Goal: Task Accomplishment & Management: Manage account settings

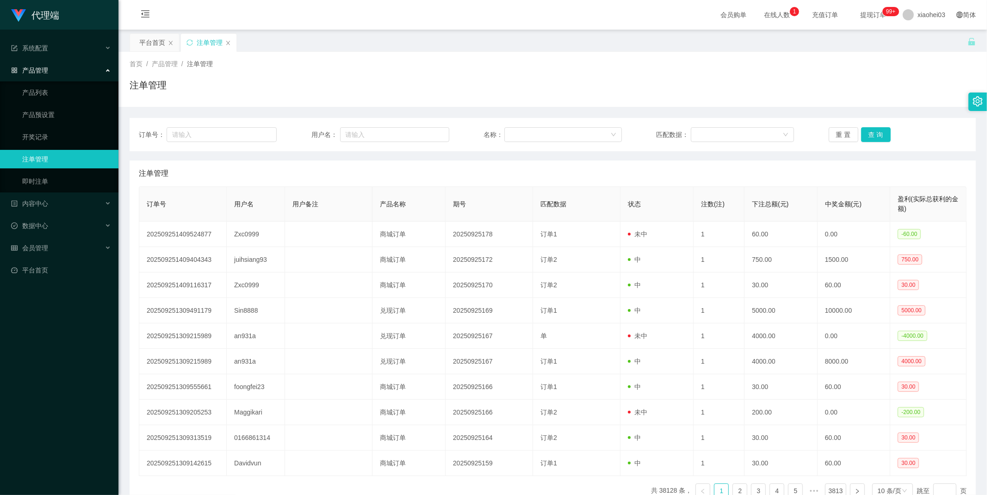
click at [42, 161] on link "注单管理" at bounding box center [66, 159] width 89 height 19
click at [371, 141] on input "text" at bounding box center [394, 134] width 109 height 15
paste input "chrisjdchu"
type input "chrisjdchu"
click at [870, 137] on button "查 询" at bounding box center [876, 134] width 30 height 15
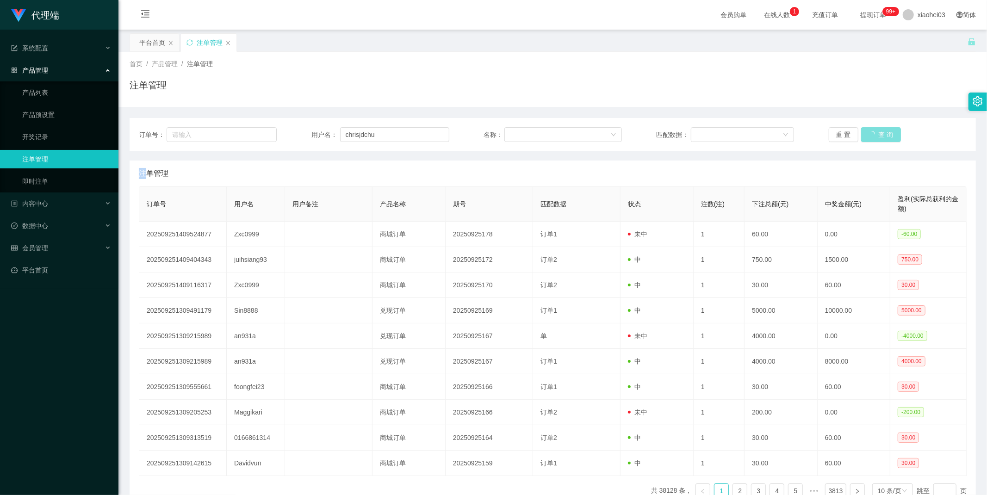
click at [870, 137] on div "重 置 查 询" at bounding box center [898, 134] width 138 height 15
click at [870, 137] on button "查 询" at bounding box center [881, 134] width 40 height 15
click at [33, 53] on div "系统配置" at bounding box center [59, 48] width 118 height 19
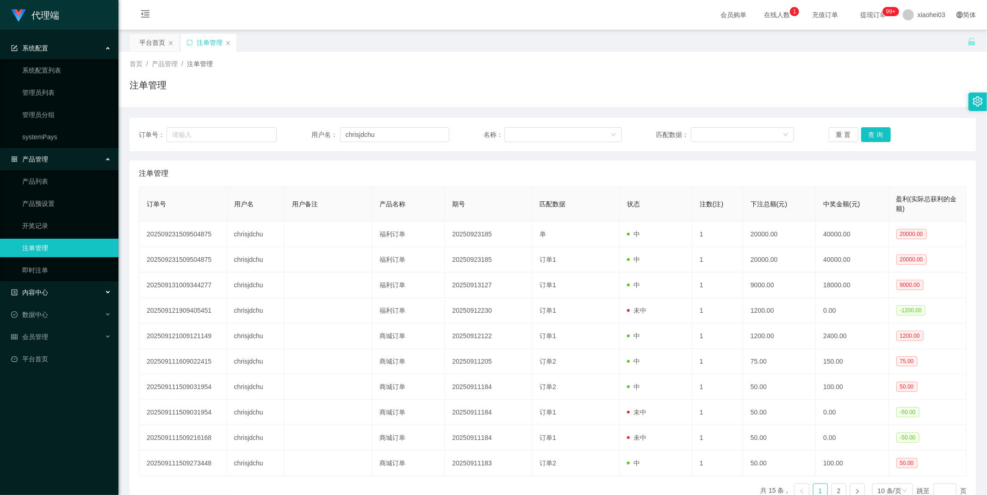
click at [37, 296] on span "内容中心" at bounding box center [29, 292] width 37 height 7
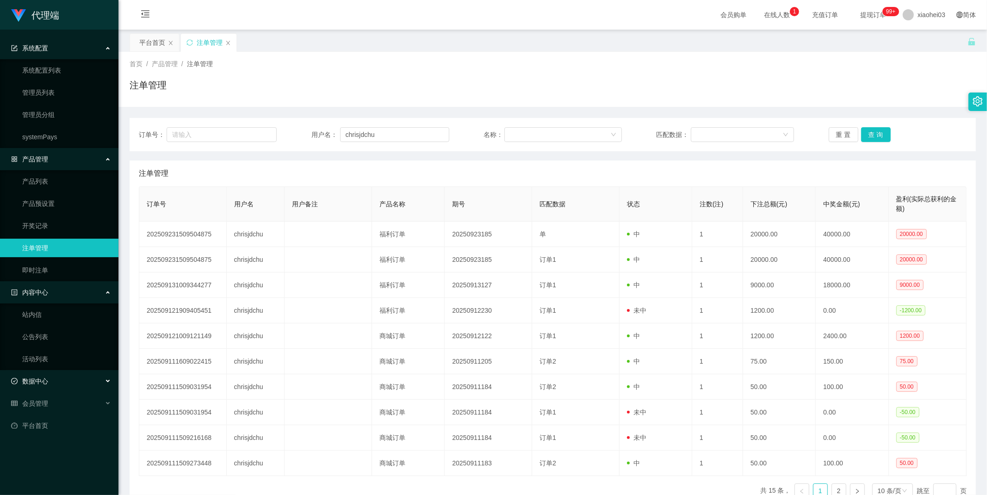
click at [49, 378] on div "数据中心" at bounding box center [59, 381] width 118 height 19
click at [42, 451] on span "会员管理" at bounding box center [29, 447] width 37 height 7
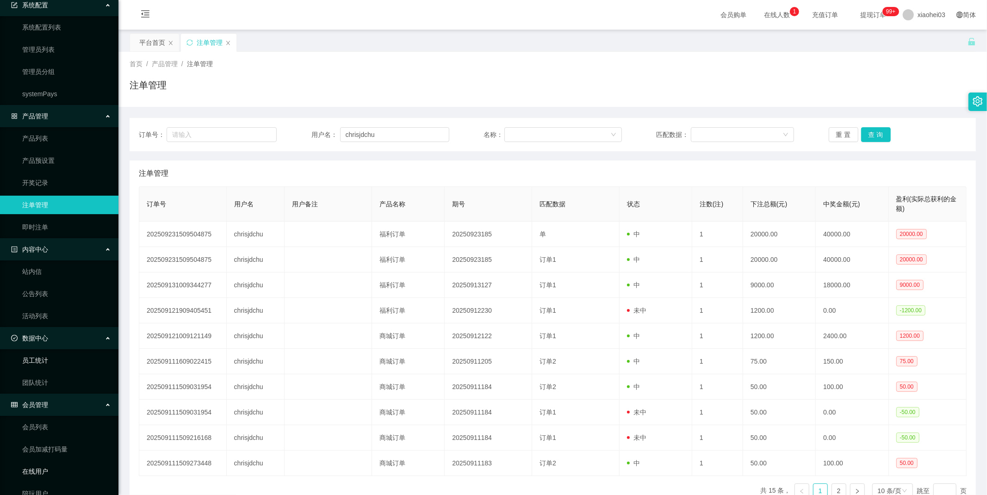
scroll to position [103, 0]
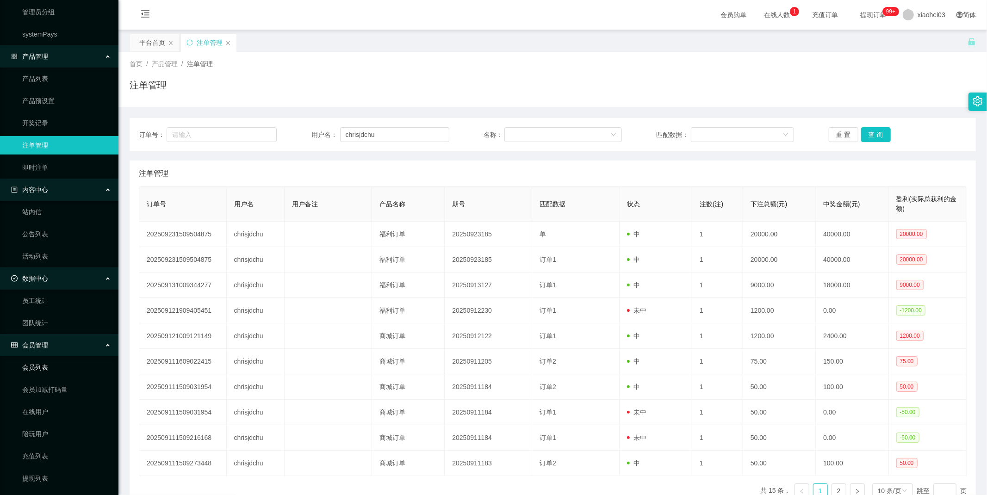
click at [43, 361] on link "会员列表" at bounding box center [66, 367] width 89 height 19
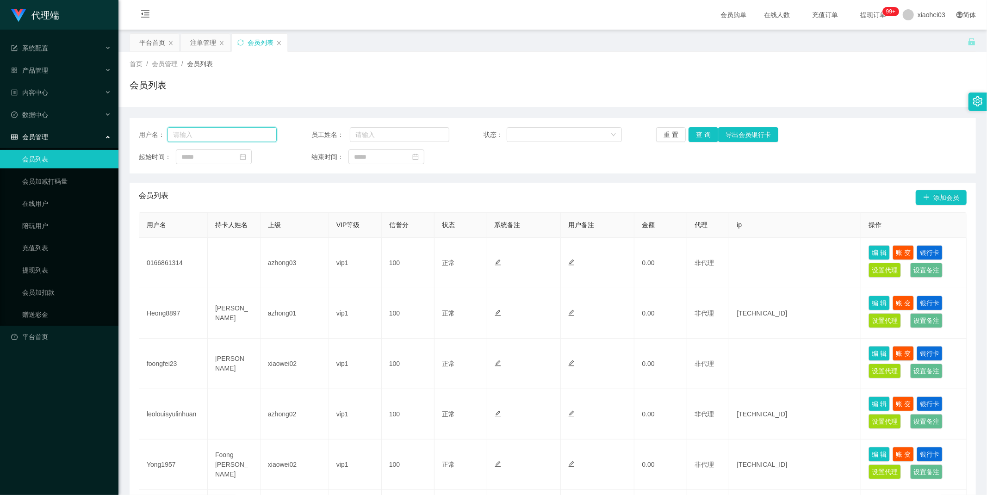
click at [231, 140] on input "text" at bounding box center [222, 134] width 109 height 15
paste input "chrisjdchu"
type input "chrisjdchu"
click at [697, 137] on button "查 询" at bounding box center [704, 134] width 30 height 15
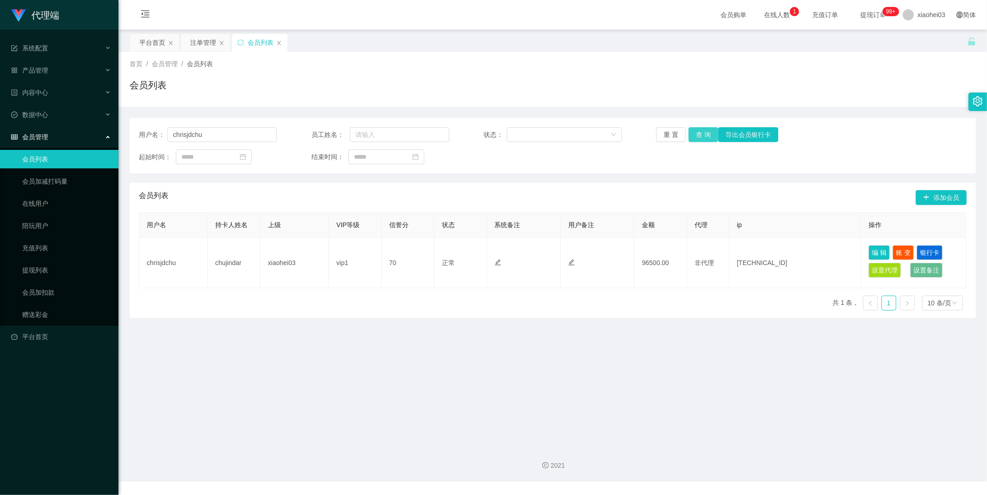
click at [704, 130] on button "查 询" at bounding box center [704, 134] width 30 height 15
click at [704, 130] on div "重 置 查 询 导出会员银行卡" at bounding box center [725, 134] width 138 height 15
click at [36, 336] on link "平台首页" at bounding box center [61, 337] width 100 height 19
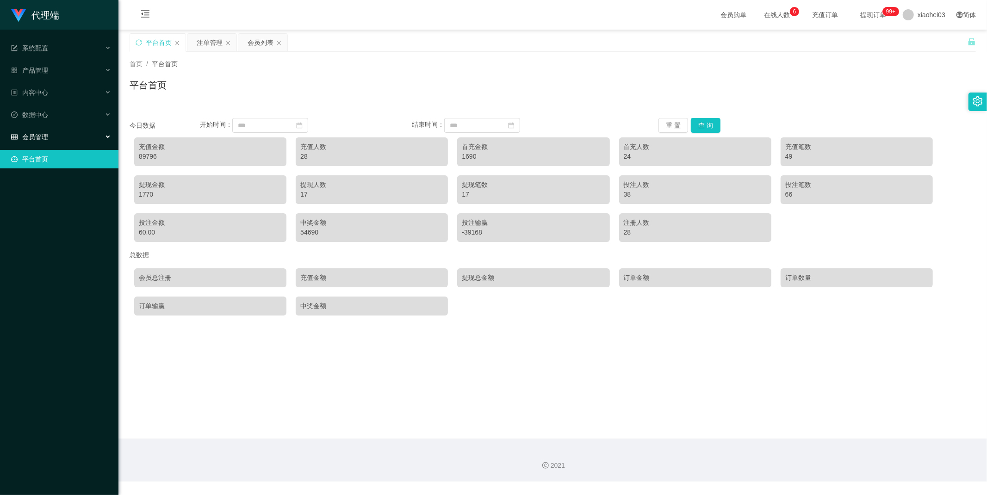
click at [40, 133] on span "会员管理" at bounding box center [29, 136] width 37 height 7
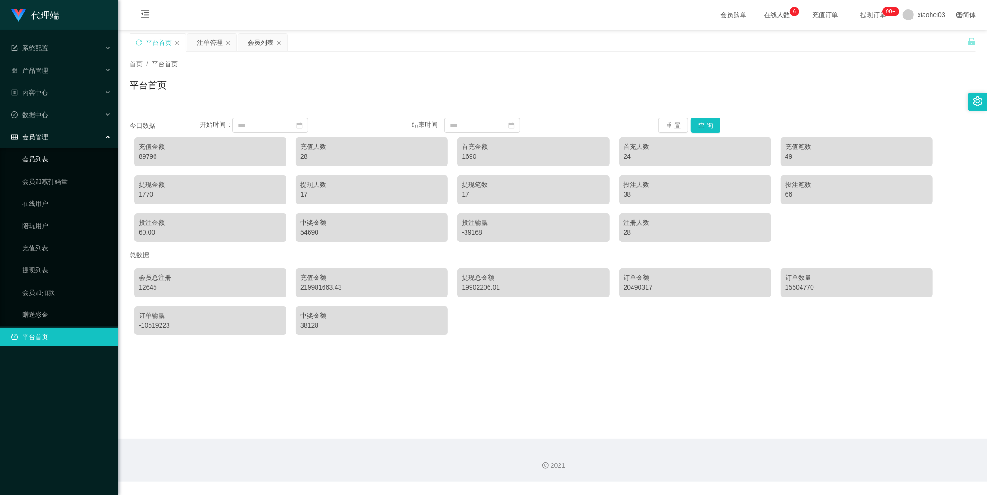
click at [42, 155] on link "会员列表" at bounding box center [66, 159] width 89 height 19
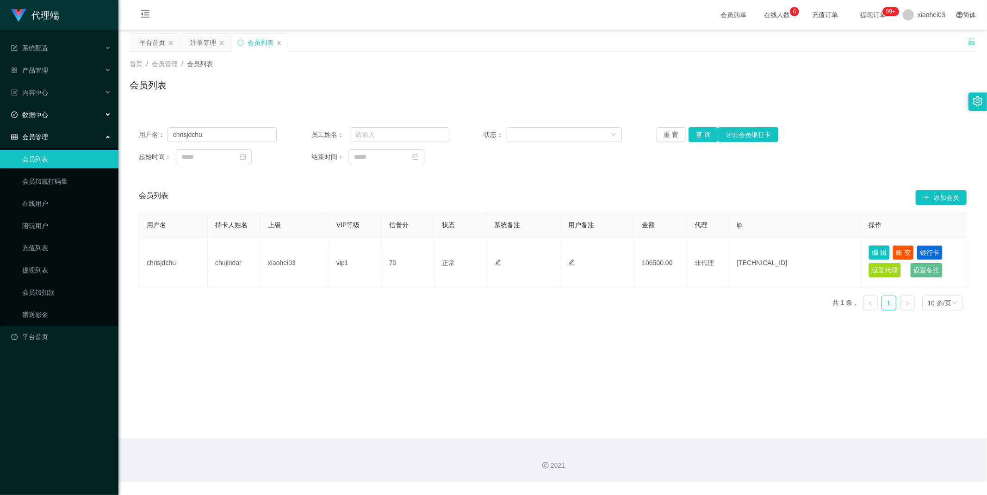
click at [46, 133] on span "会员管理" at bounding box center [29, 136] width 37 height 7
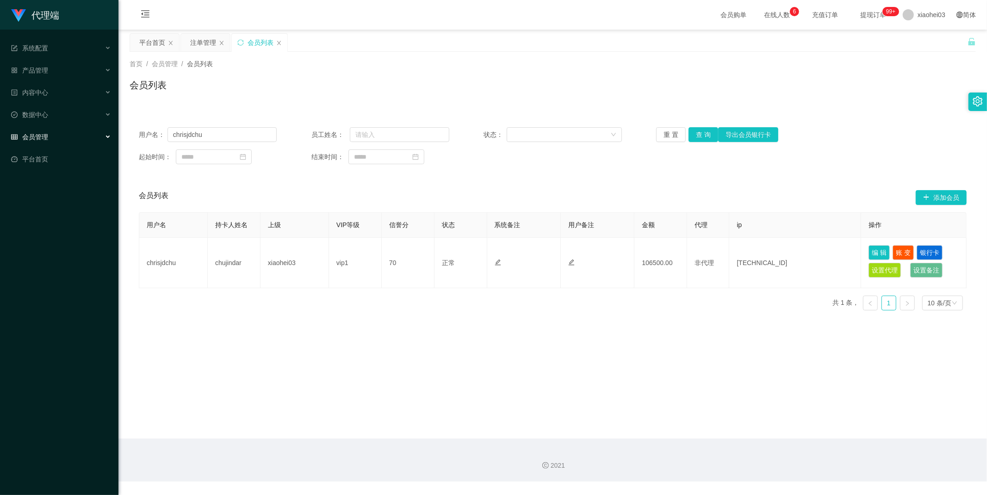
click at [38, 133] on span "会员管理" at bounding box center [29, 136] width 37 height 7
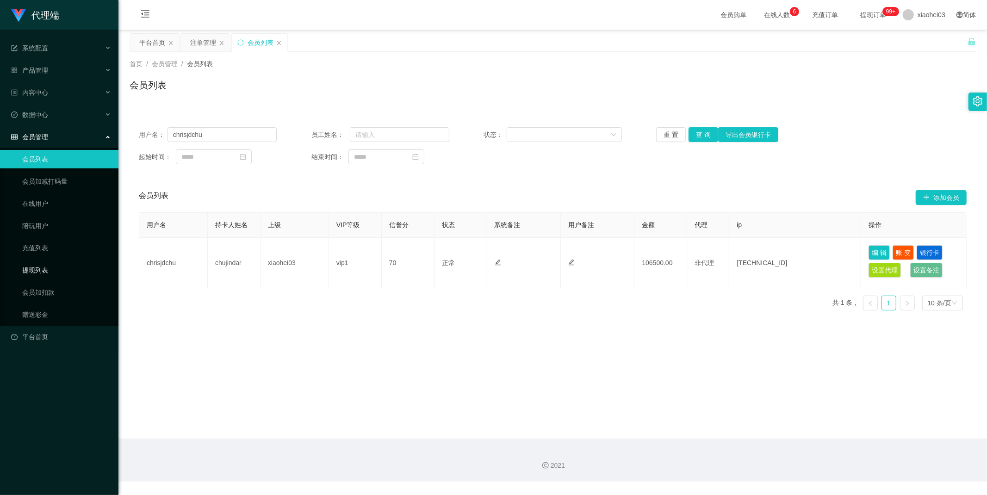
click at [42, 273] on link "提现列表" at bounding box center [66, 270] width 89 height 19
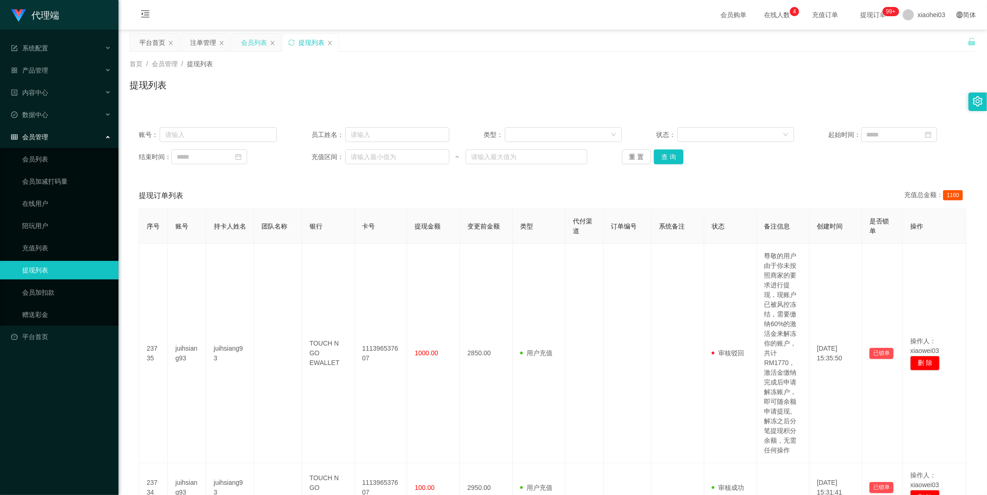
click at [258, 44] on div "会员列表" at bounding box center [254, 43] width 26 height 18
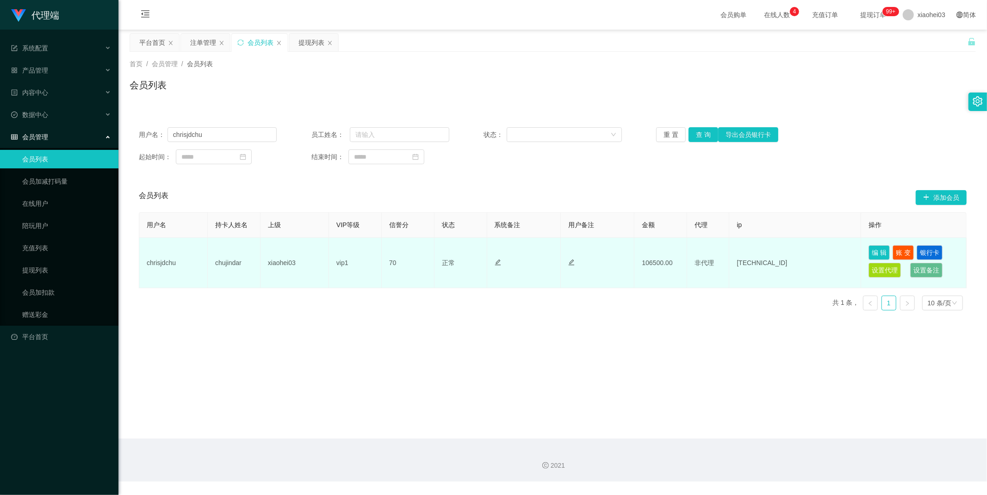
click at [223, 262] on td "chujindar" at bounding box center [234, 263] width 53 height 50
copy td "chujindar"
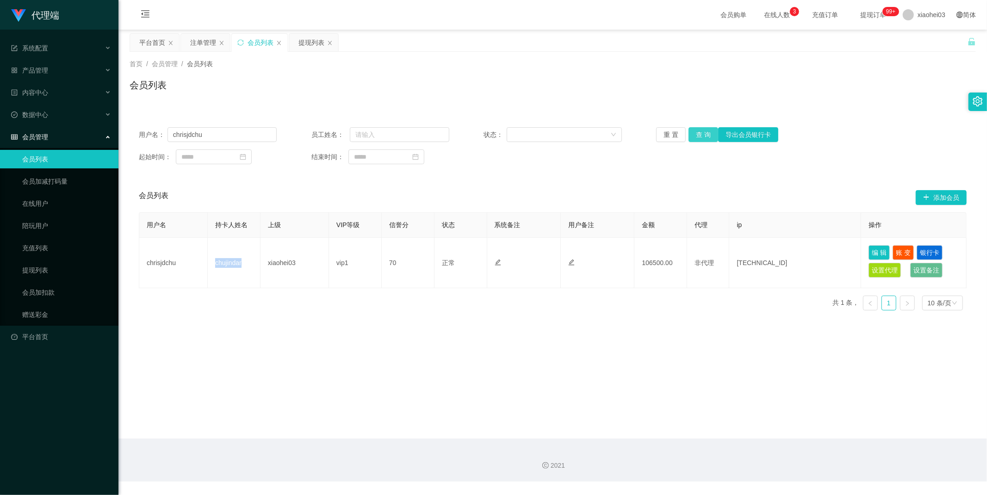
click at [702, 130] on button "查 询" at bounding box center [704, 134] width 30 height 15
click at [702, 130] on div "重 置 查 询 导出会员银行卡" at bounding box center [725, 134] width 138 height 15
click at [702, 130] on button "查 询" at bounding box center [704, 134] width 30 height 15
drag, startPoint x: 235, startPoint y: 137, endPoint x: 26, endPoint y: 112, distance: 209.7
click at [26, 112] on section "代理端 系统配置 系统配置列表 管理员列表 管理员分组 systemPays 产品管理 产品列表 产品预设置 开奖记录 注单管理 即时注单 内容中心 站内信 …" at bounding box center [493, 241] width 987 height 482
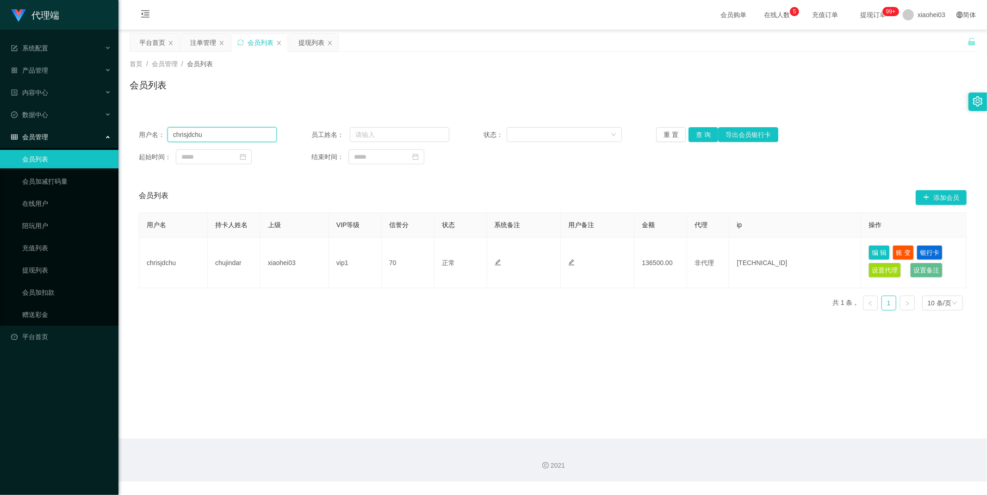
paste input "ujindar"
type input "chujindar"
click at [707, 130] on button "查 询" at bounding box center [704, 134] width 30 height 15
click at [707, 130] on div "重 置 查 询 导出会员银行卡" at bounding box center [725, 134] width 138 height 15
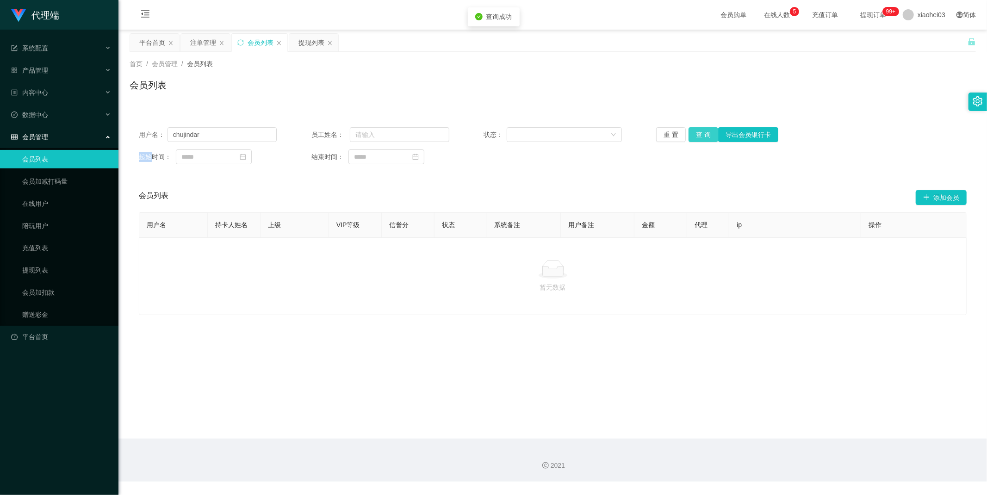
click at [706, 130] on button "查 询" at bounding box center [704, 134] width 30 height 15
click at [706, 130] on div "重 置 查 询 导出会员银行卡" at bounding box center [725, 134] width 138 height 15
drag, startPoint x: 244, startPoint y: 135, endPoint x: 68, endPoint y: 107, distance: 177.6
click at [68, 107] on section "代理端 系统配置 系统配置列表 管理员列表 管理员分组 systemPays 产品管理 产品列表 产品预设置 开奖记录 注单管理 即时注单 内容中心 站内信 …" at bounding box center [493, 241] width 987 height 482
click at [698, 132] on button "查 询" at bounding box center [704, 134] width 30 height 15
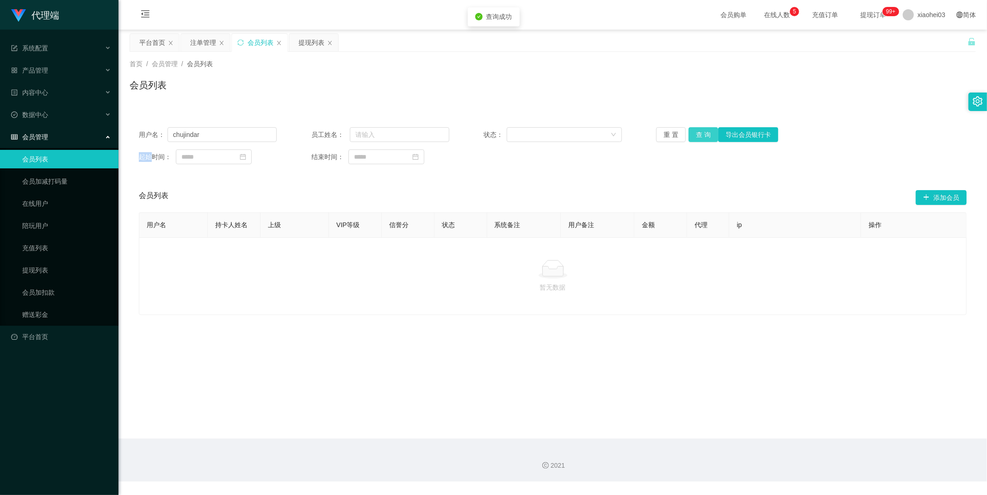
click at [698, 132] on div "重 置 查 询 导出会员银行卡" at bounding box center [725, 134] width 138 height 15
click at [378, 225] on th "VIP等级" at bounding box center [355, 225] width 53 height 25
drag, startPoint x: 248, startPoint y: 135, endPoint x: 0, endPoint y: 109, distance: 248.9
click at [0, 109] on section "代理端 系统配置 系统配置列表 管理员列表 管理员分组 systemPays 产品管理 产品列表 产品预设置 开奖记录 注单管理 即时注单 内容中心 站内信 …" at bounding box center [493, 241] width 987 height 482
click at [200, 36] on div "注单管理" at bounding box center [203, 43] width 26 height 18
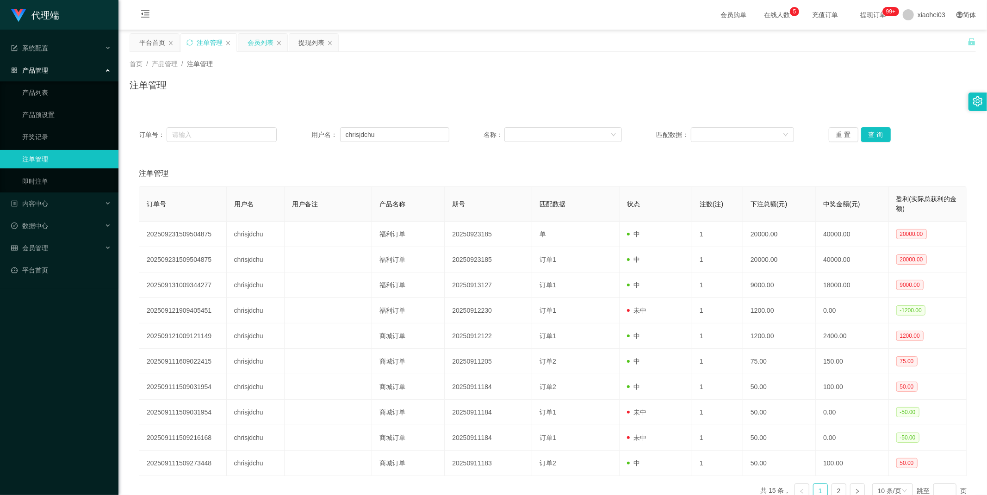
click at [264, 40] on div "会员列表" at bounding box center [261, 43] width 26 height 18
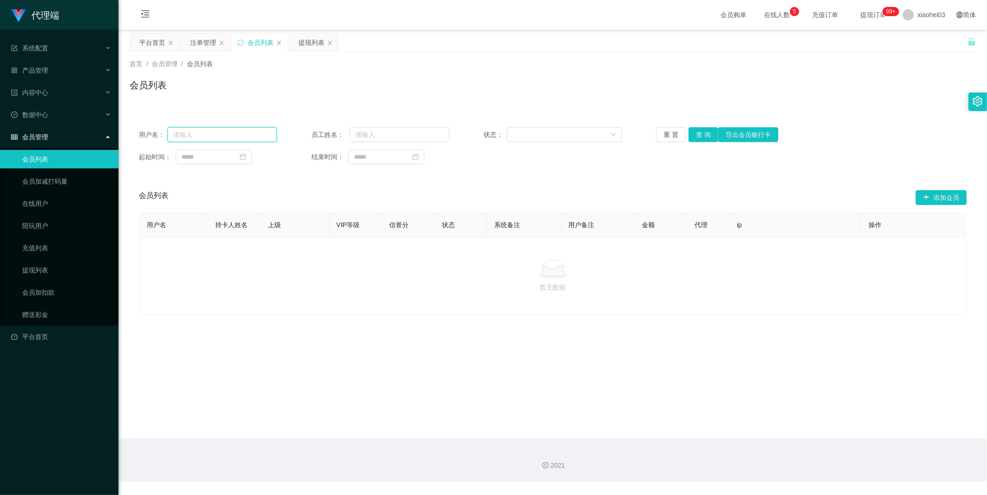
click at [235, 137] on input "text" at bounding box center [222, 134] width 109 height 15
paste input "chujindar"
type input "chujindar"
click at [689, 135] on button "查 询" at bounding box center [704, 134] width 30 height 15
click at [693, 136] on button "查 询" at bounding box center [704, 134] width 30 height 15
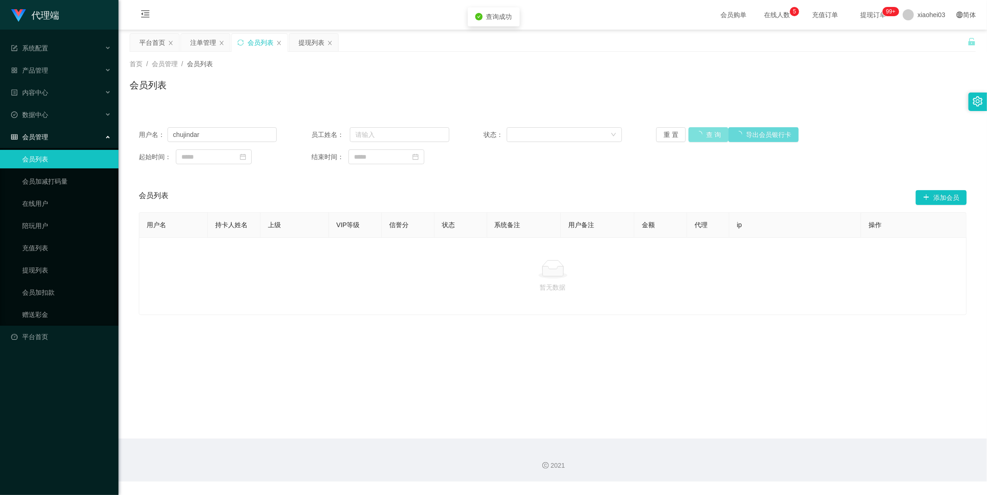
click at [693, 136] on button "查 询" at bounding box center [709, 134] width 40 height 15
click at [693, 136] on div "重 置 查 询 导出会员银行卡" at bounding box center [725, 134] width 138 height 15
click at [205, 42] on div "注单管理" at bounding box center [203, 43] width 26 height 18
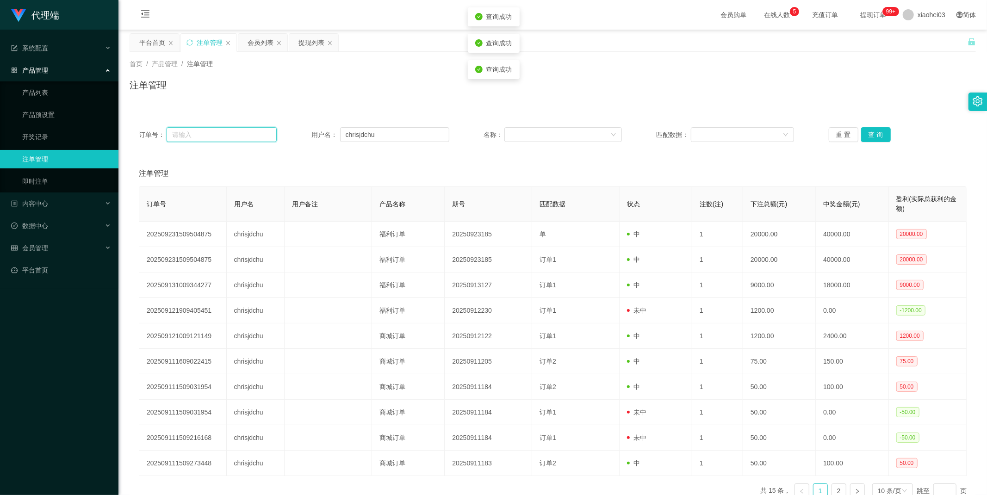
click at [250, 133] on input "text" at bounding box center [222, 134] width 110 height 15
paste input "chujindar"
type input "chujindar"
click at [877, 130] on button "查 询" at bounding box center [876, 134] width 30 height 15
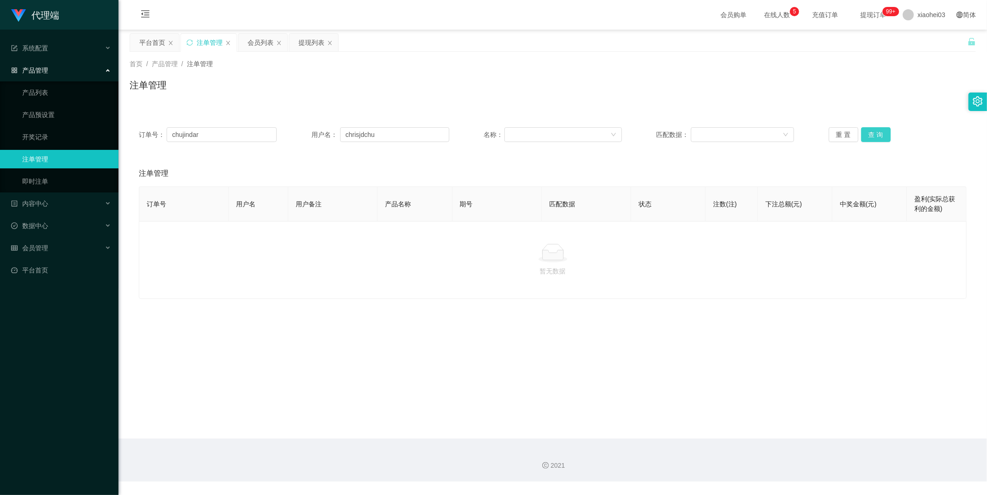
click at [878, 130] on button "查 询" at bounding box center [876, 134] width 30 height 15
drag, startPoint x: 240, startPoint y: 136, endPoint x: 0, endPoint y: 107, distance: 241.4
click at [0, 107] on section "代理端 系统配置 系统配置列表 管理员列表 管理员分组 systemPays 产品管理 产品列表 产品预设置 开奖记录 注单管理 即时注单 内容中心 站内信 …" at bounding box center [493, 241] width 987 height 482
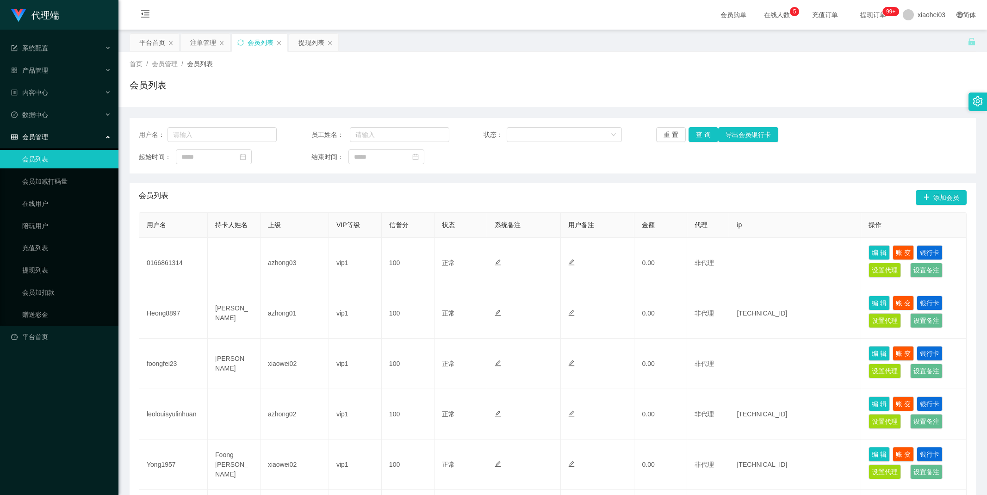
click at [246, 135] on input "text" at bounding box center [222, 134] width 109 height 15
type input "chujindar"
click at [693, 133] on button "查 询" at bounding box center [704, 134] width 30 height 15
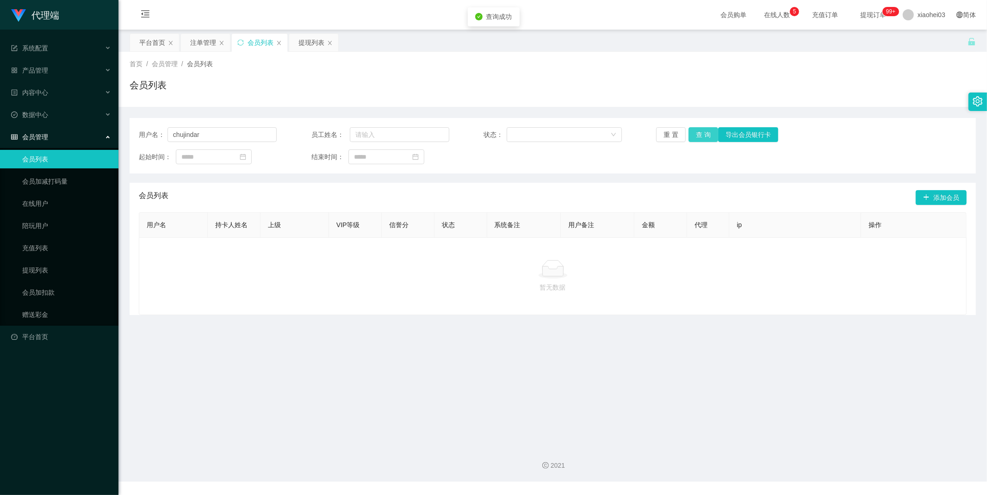
click at [693, 133] on button "查 询" at bounding box center [704, 134] width 30 height 15
click at [693, 133] on div "重 置 查 询 导出会员银行卡" at bounding box center [725, 134] width 138 height 15
click at [693, 133] on button "查 询" at bounding box center [704, 134] width 30 height 15
click at [55, 179] on link "会员加减打码量" at bounding box center [66, 181] width 89 height 19
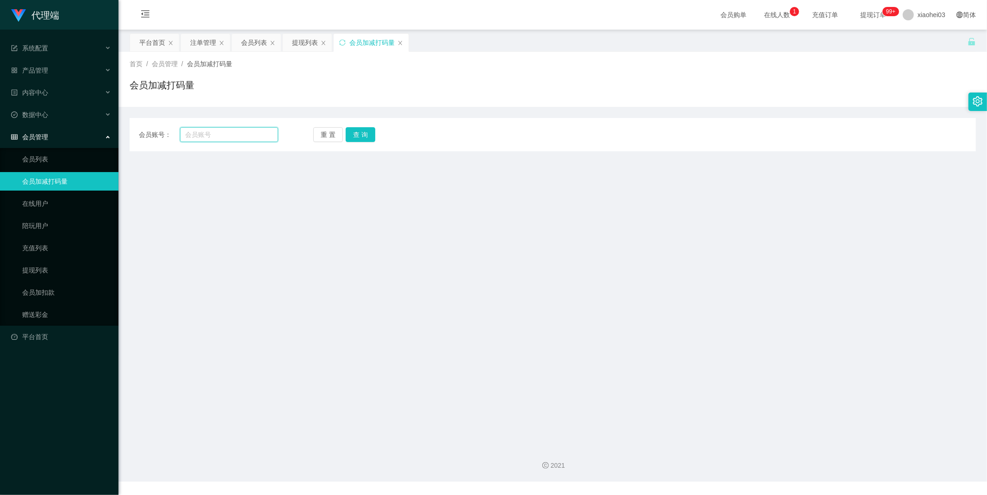
click at [232, 137] on input "text" at bounding box center [229, 134] width 99 height 15
click at [220, 132] on input "text" at bounding box center [229, 134] width 99 height 15
paste input "chrisjdchu"
type input "chrisjdchu"
click at [363, 131] on button "查 询" at bounding box center [361, 134] width 30 height 15
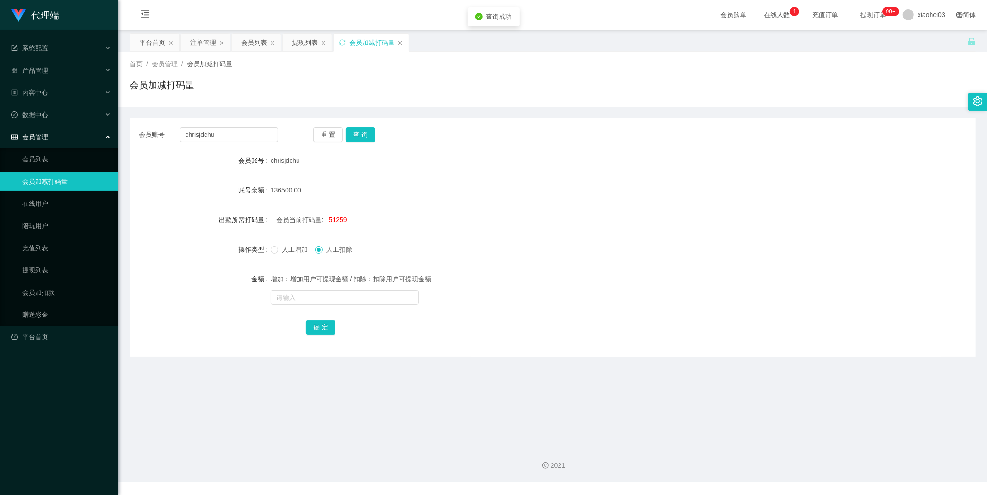
click at [302, 288] on div "增加：增加用户可提现金额 / 扣除：扣除用户可提现金额" at bounding box center [518, 288] width 494 height 37
click at [303, 292] on input "text" at bounding box center [345, 297] width 148 height 15
type input "5000"
click at [389, 416] on main "关闭左侧 关闭右侧 关闭其它 刷新页面 平台首页 注单管理 会员列表 提现列表 会员加减打码量 首页 / 会员管理 / 会员加减打码量 / 会员加减打码量 会…" at bounding box center [552, 234] width 869 height 409
click at [50, 296] on link "会员加扣款" at bounding box center [66, 292] width 89 height 19
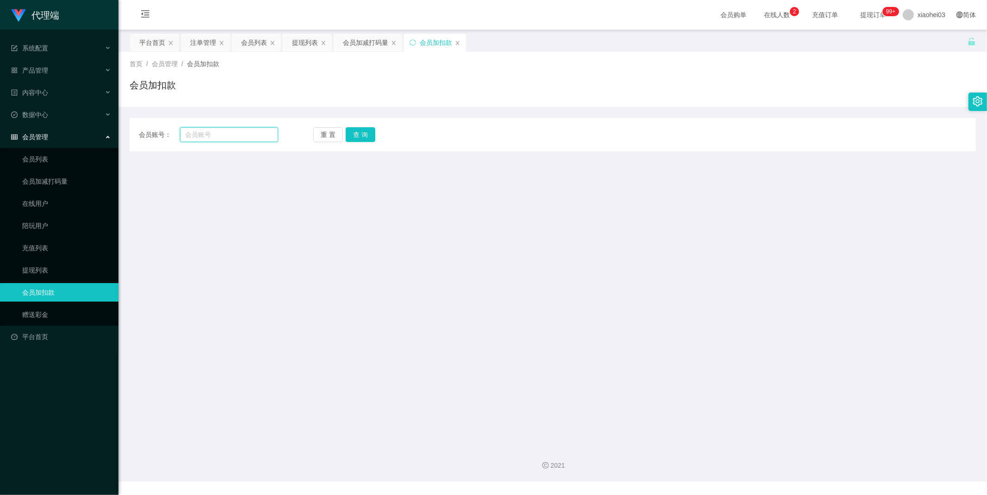
click at [223, 133] on input "text" at bounding box center [229, 134] width 99 height 15
paste input "chrisjdchu"
type input "chrisjdchu"
click at [32, 316] on link "赠送彩金" at bounding box center [66, 314] width 89 height 19
click at [208, 130] on input "text" at bounding box center [229, 134] width 99 height 15
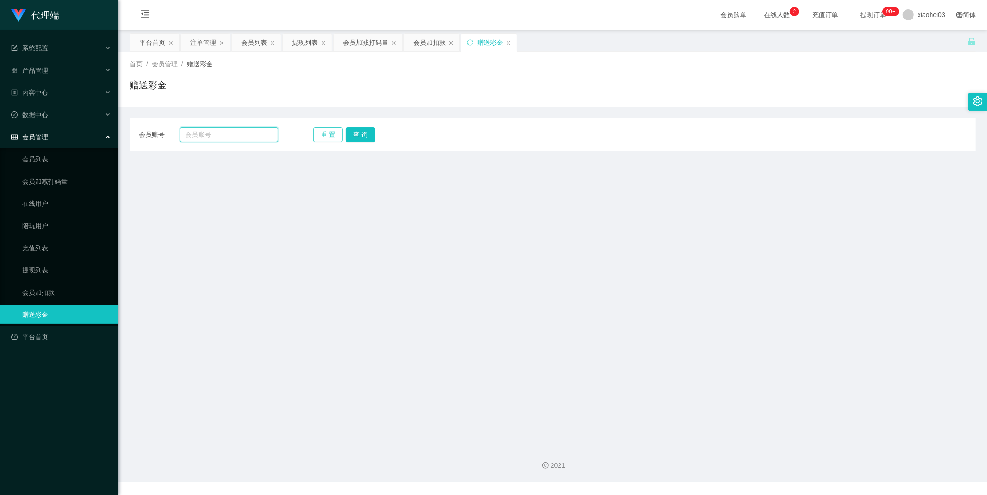
paste input "chrisjdchu"
type input "chrisjdchu"
click at [366, 128] on button "查 询" at bounding box center [361, 134] width 30 height 15
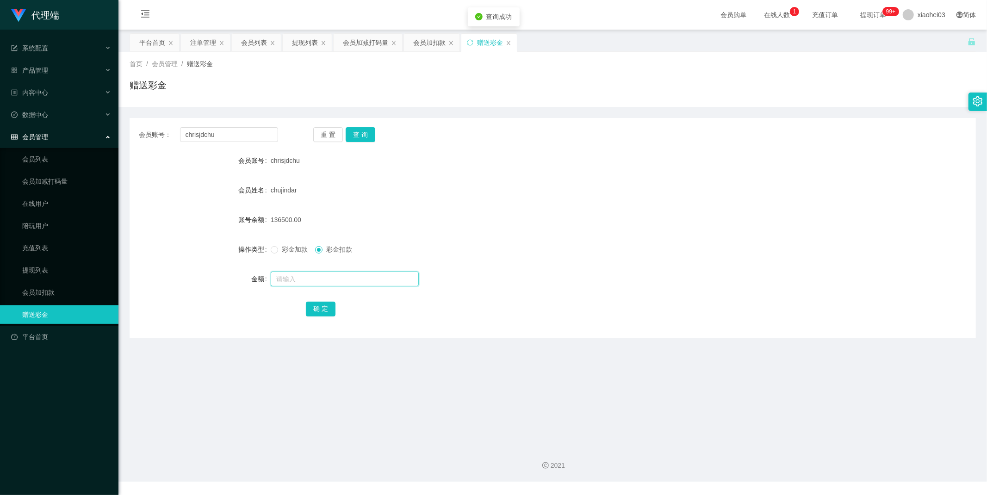
click at [302, 278] on input "text" at bounding box center [345, 279] width 148 height 15
type input "5000"
click at [358, 357] on main "关闭左侧 关闭右侧 关闭其它 刷新页面 平台首页 注单管理 会员列表 提现列表 会员加减打码量 会员加扣款 赠送彩金 首页 / 会员管理 / 赠送彩金 / 赠…" at bounding box center [552, 234] width 869 height 409
click at [321, 308] on button "确 定" at bounding box center [321, 309] width 30 height 15
click at [367, 140] on button "查 询" at bounding box center [361, 134] width 30 height 15
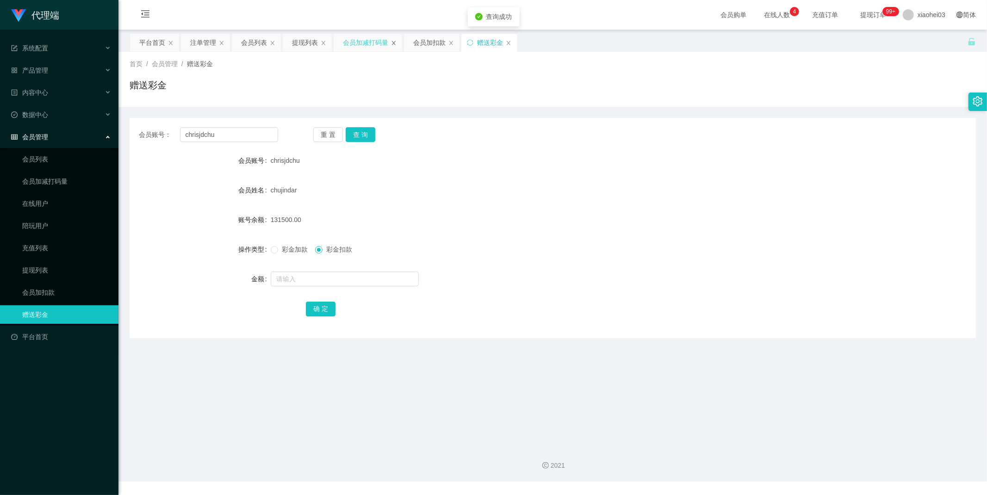
click at [394, 44] on icon "图标: close" at bounding box center [394, 43] width 6 height 6
click at [299, 42] on div "提现列表" at bounding box center [305, 43] width 26 height 18
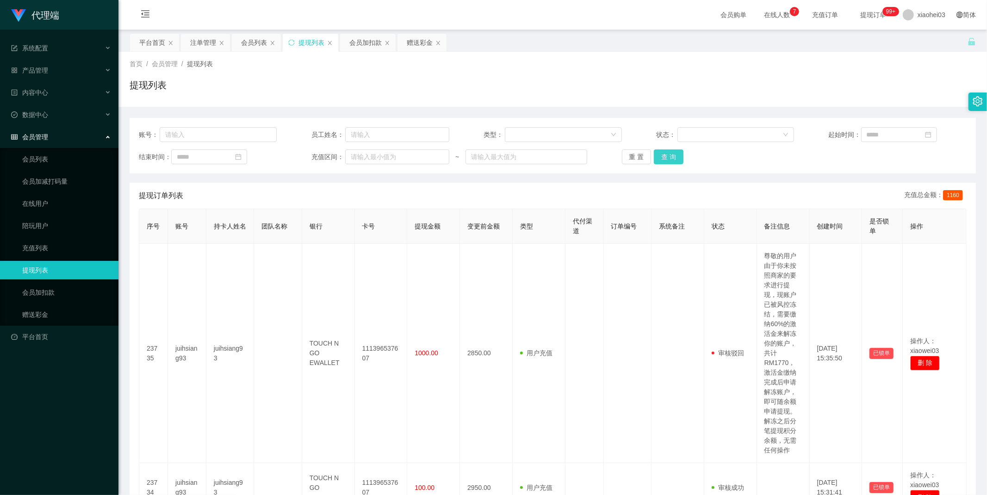
click at [662, 154] on button "查 询" at bounding box center [669, 156] width 30 height 15
click at [662, 154] on div "重 置 查 询" at bounding box center [691, 156] width 138 height 15
click at [662, 154] on button "查 询" at bounding box center [669, 156] width 30 height 15
click at [669, 155] on button "查 询" at bounding box center [669, 156] width 30 height 15
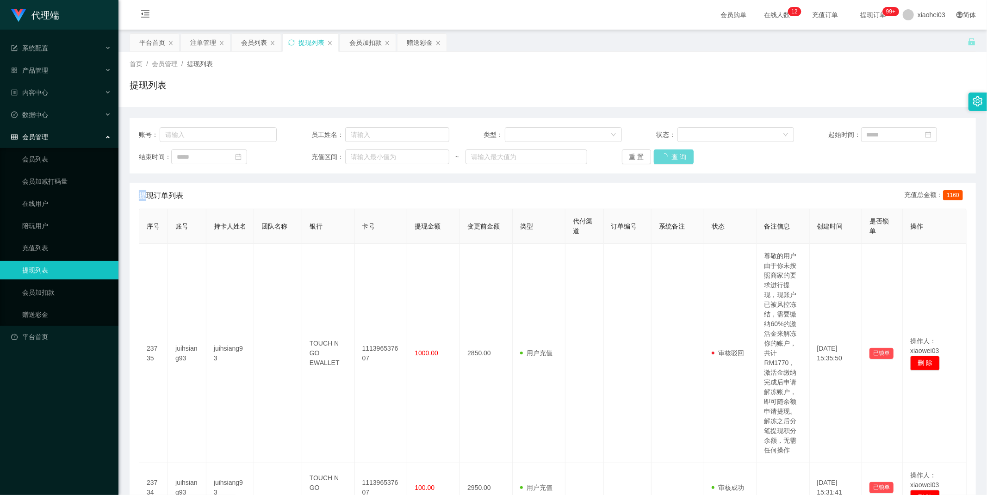
click at [669, 155] on div "重 置 查 询" at bounding box center [691, 156] width 138 height 15
click at [669, 155] on button "查 询" at bounding box center [674, 156] width 40 height 15
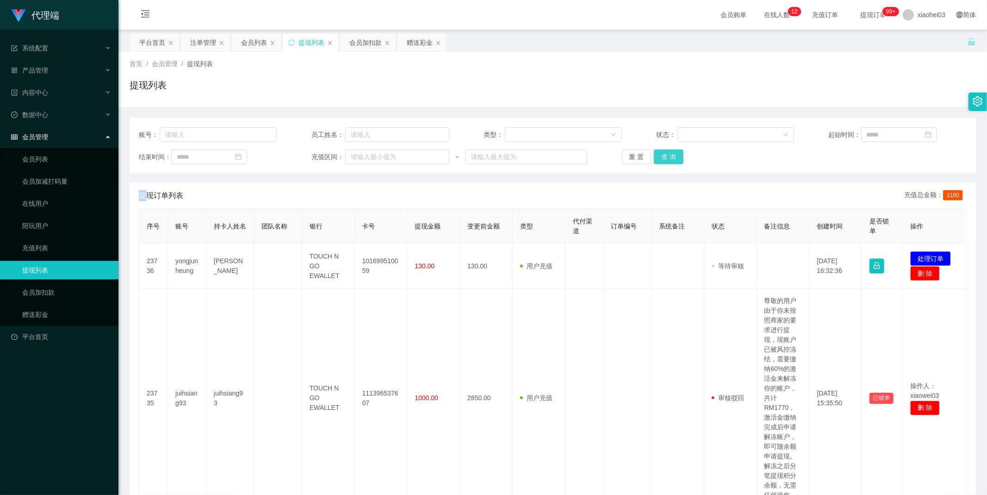
click at [675, 155] on button "查 询" at bounding box center [669, 156] width 30 height 15
click at [675, 155] on div "重 置 查 询" at bounding box center [691, 156] width 138 height 15
click at [675, 155] on button "查 询" at bounding box center [669, 156] width 30 height 15
click at [662, 154] on button "查 询" at bounding box center [669, 156] width 30 height 15
click at [662, 154] on div "重 置 查 询" at bounding box center [691, 156] width 138 height 15
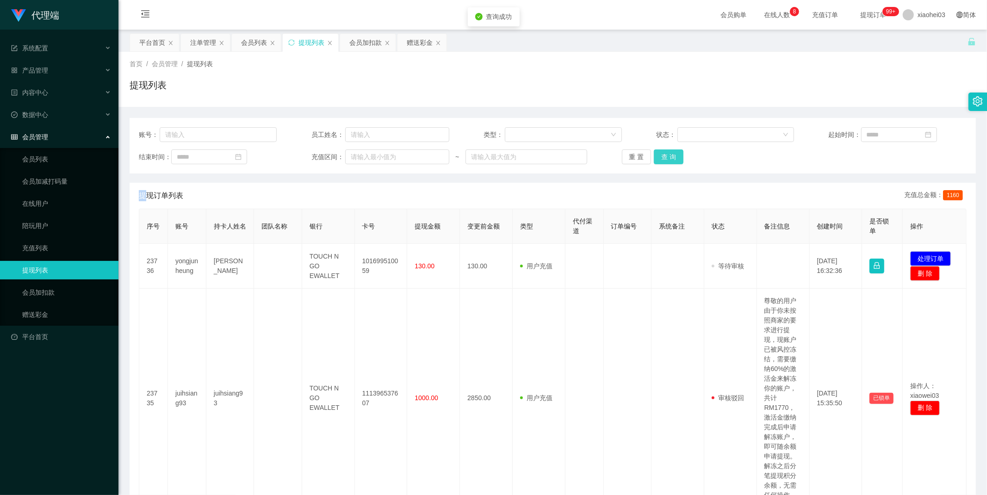
click at [662, 154] on button "查 询" at bounding box center [669, 156] width 30 height 15
click at [662, 154] on div "重 置 查 询" at bounding box center [691, 156] width 138 height 15
click at [659, 154] on button "查 询" at bounding box center [669, 156] width 30 height 15
click at [659, 154] on div "重 置 查 询" at bounding box center [691, 156] width 138 height 15
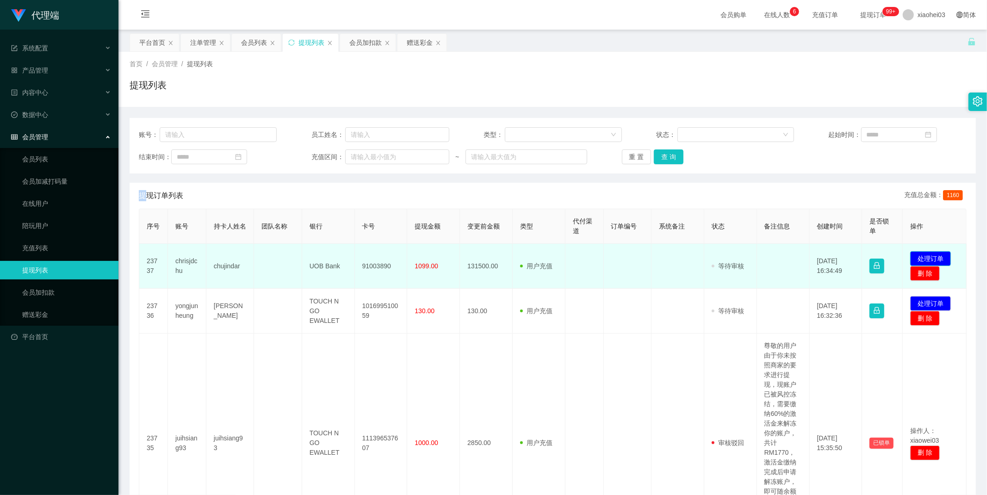
click at [920, 258] on button "处理订单" at bounding box center [930, 258] width 41 height 15
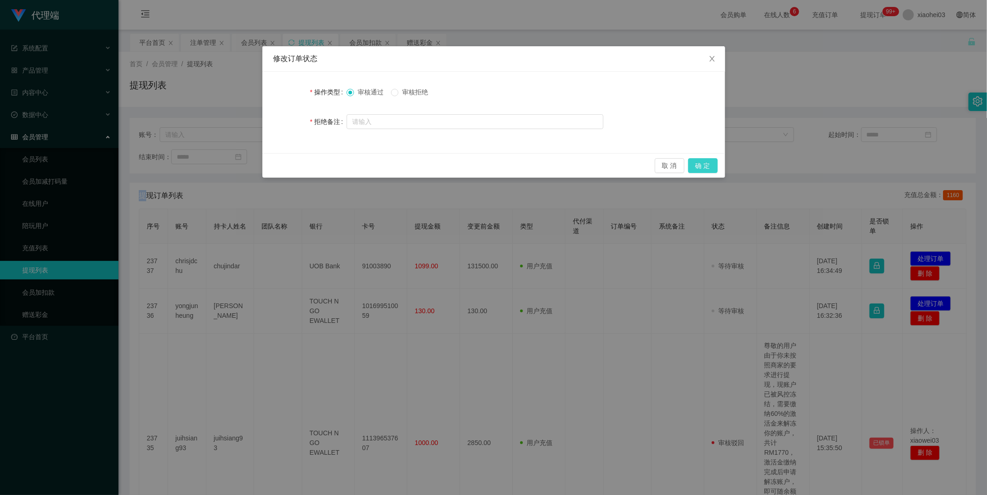
click at [696, 164] on button "确 定" at bounding box center [703, 165] width 30 height 15
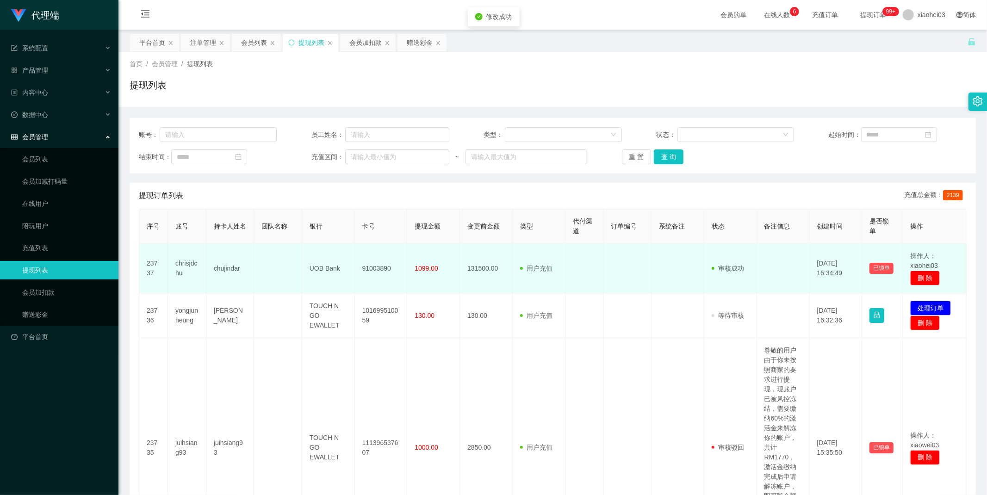
click at [374, 266] on td "91003890" at bounding box center [381, 269] width 53 height 50
copy td "91003890"
drag, startPoint x: 311, startPoint y: 267, endPoint x: 320, endPoint y: 267, distance: 9.3
click at [320, 267] on td "UOB Bank" at bounding box center [328, 269] width 53 height 50
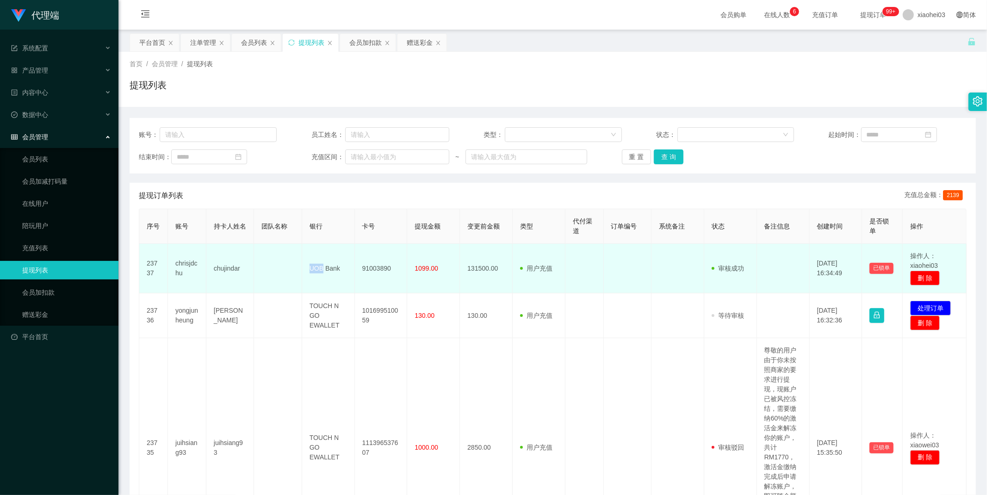
copy td "UOB"
click at [228, 266] on td "chujindar" at bounding box center [230, 269] width 48 height 50
copy td "chujindar"
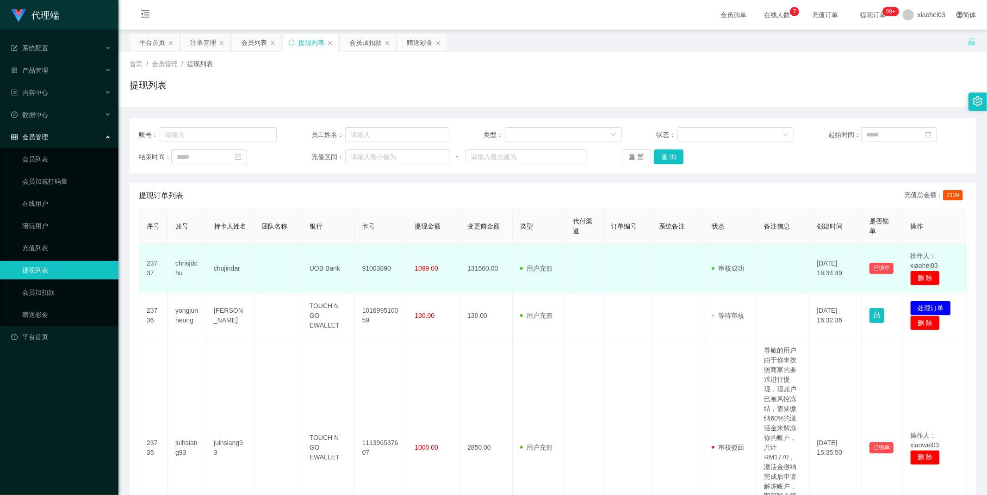
click at [315, 267] on td "UOB Bank" at bounding box center [328, 269] width 53 height 50
copy td "UOB"
click at [380, 268] on td "91003890" at bounding box center [381, 269] width 53 height 50
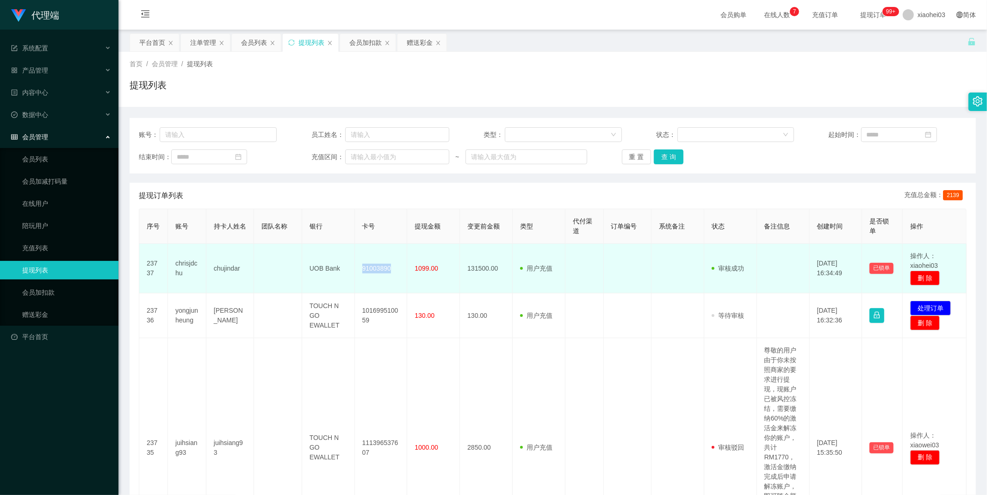
copy td "91003890"
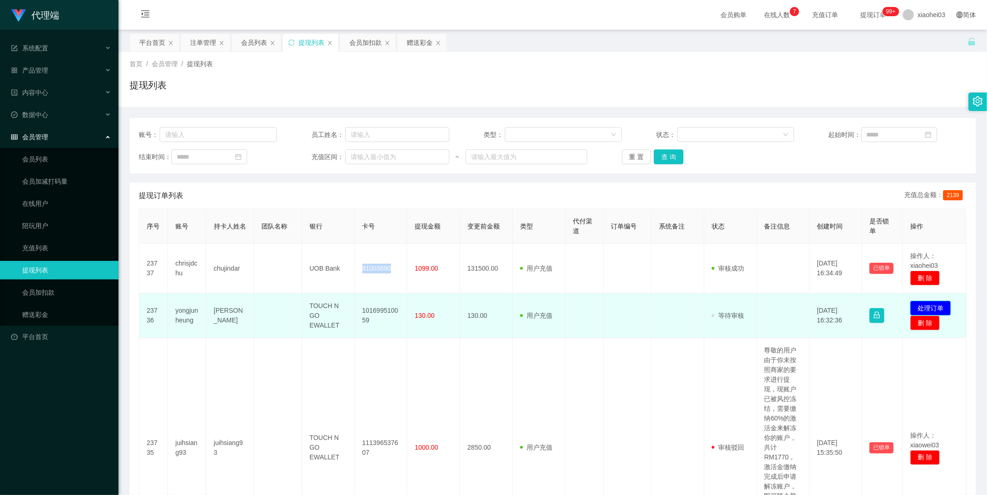
click at [925, 307] on button "处理订单" at bounding box center [930, 308] width 41 height 15
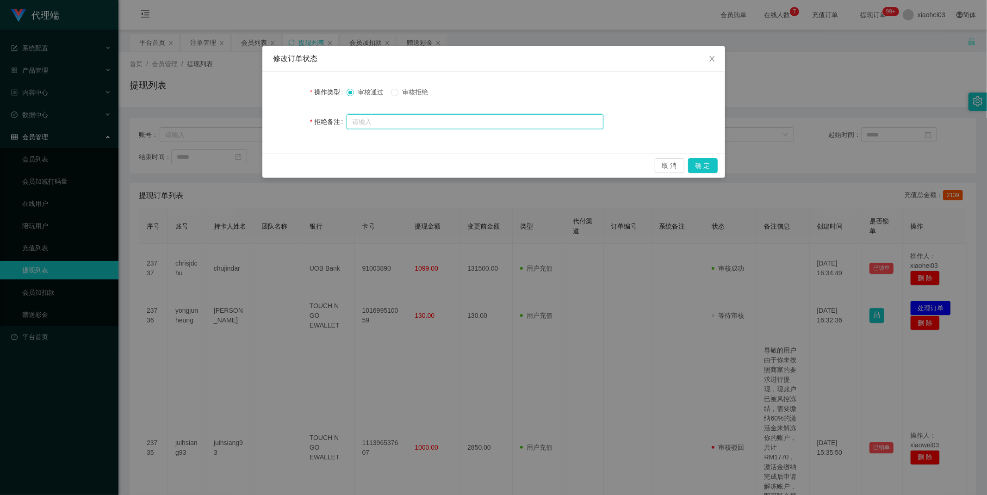
click at [381, 124] on input "text" at bounding box center [475, 121] width 257 height 15
paste input "52160"
type input "52160"
drag, startPoint x: 385, startPoint y: 120, endPoint x: 281, endPoint y: 119, distance: 104.6
click at [289, 119] on div "拒绝备注 52160" at bounding box center [493, 121] width 441 height 19
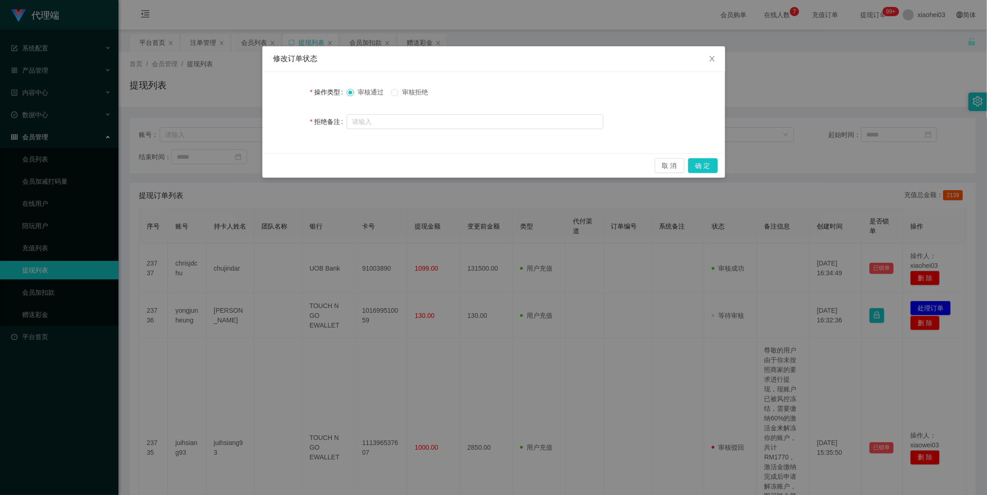
click at [401, 95] on span "审核拒绝" at bounding box center [414, 91] width 33 height 7
click at [391, 114] on input "text" at bounding box center [475, 121] width 257 height 15
click at [390, 119] on input "text" at bounding box center [475, 121] width 257 height 15
click at [662, 168] on button "取 消" at bounding box center [670, 165] width 30 height 15
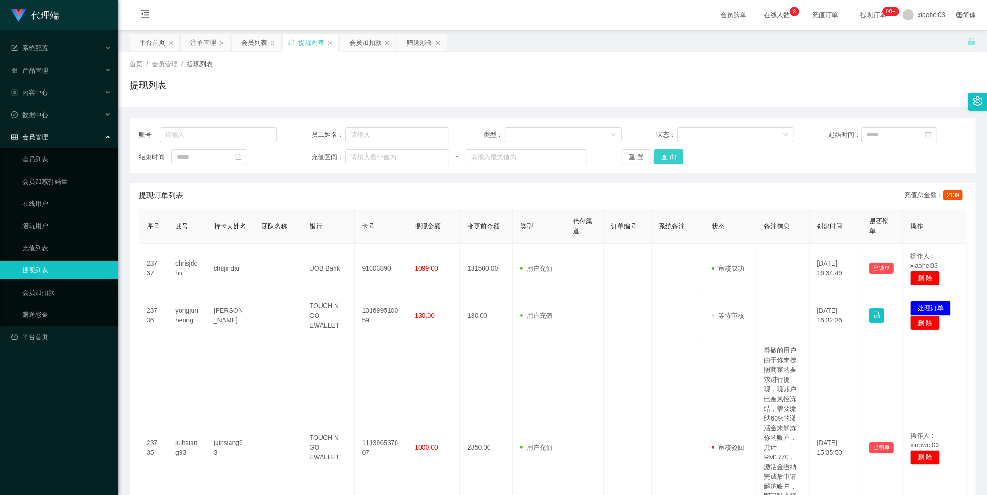
click at [664, 157] on button "查 询" at bounding box center [669, 156] width 30 height 15
click at [664, 157] on div "重 置 查 询" at bounding box center [691, 156] width 138 height 15
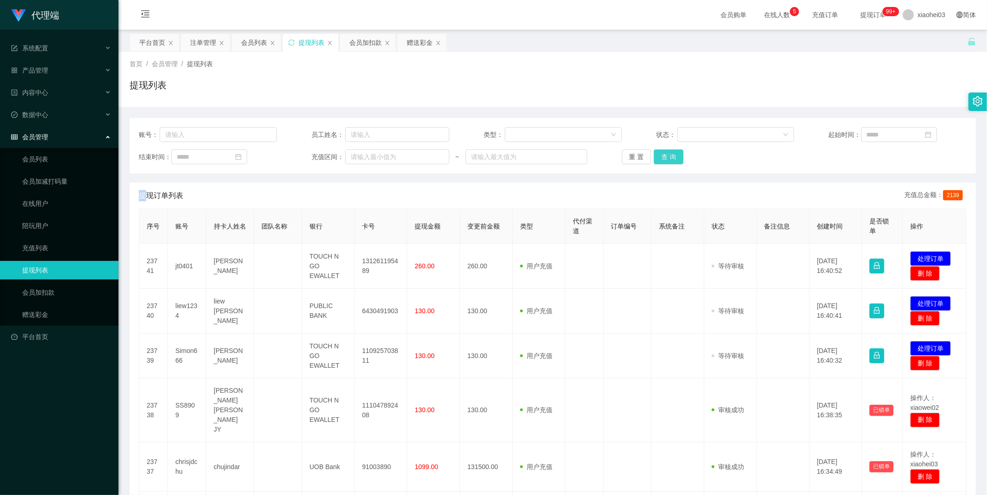
click at [664, 158] on button "查 询" at bounding box center [669, 156] width 30 height 15
click at [664, 158] on div "重 置 查 询" at bounding box center [691, 156] width 138 height 15
click at [664, 158] on button "查 询" at bounding box center [674, 156] width 40 height 15
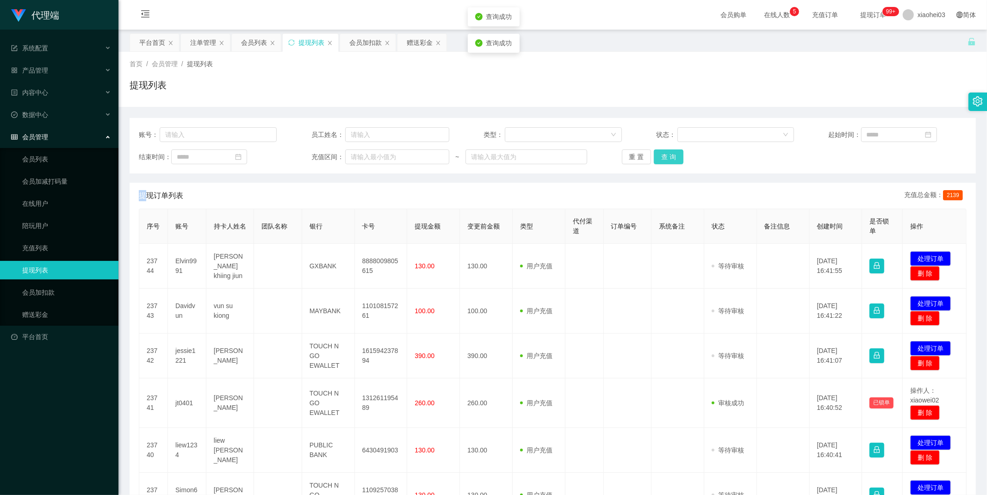
click at [664, 158] on button "查 询" at bounding box center [669, 156] width 30 height 15
click at [664, 158] on div "重 置 查 询" at bounding box center [691, 156] width 138 height 15
click at [660, 157] on button "查 询" at bounding box center [669, 156] width 30 height 15
click at [660, 157] on div "重 置 查 询" at bounding box center [691, 156] width 138 height 15
click at [660, 157] on button "查 询" at bounding box center [669, 156] width 30 height 15
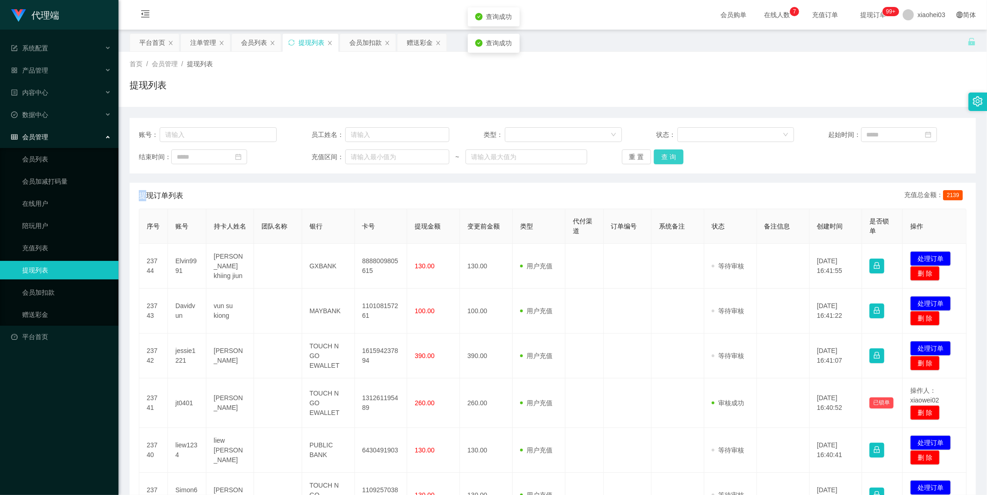
click at [664, 156] on button "查 询" at bounding box center [669, 156] width 30 height 15
click at [664, 156] on div "重 置 查 询" at bounding box center [691, 156] width 138 height 15
click at [664, 156] on button "查 询" at bounding box center [669, 156] width 30 height 15
click at [664, 156] on div "重 置 查 询" at bounding box center [691, 156] width 138 height 15
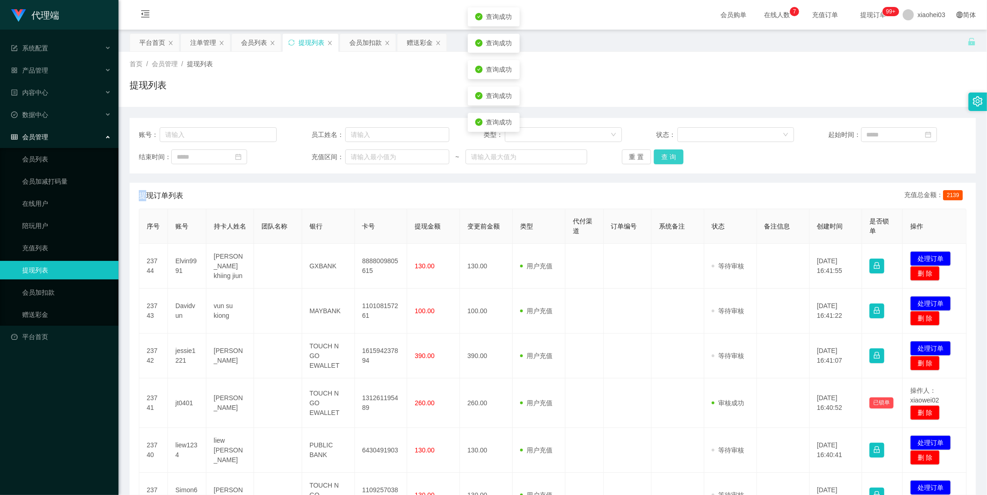
click at [664, 156] on button "查 询" at bounding box center [669, 156] width 30 height 15
click at [664, 156] on button "查 询" at bounding box center [674, 156] width 40 height 15
click at [664, 156] on button "查 询" at bounding box center [669, 156] width 30 height 15
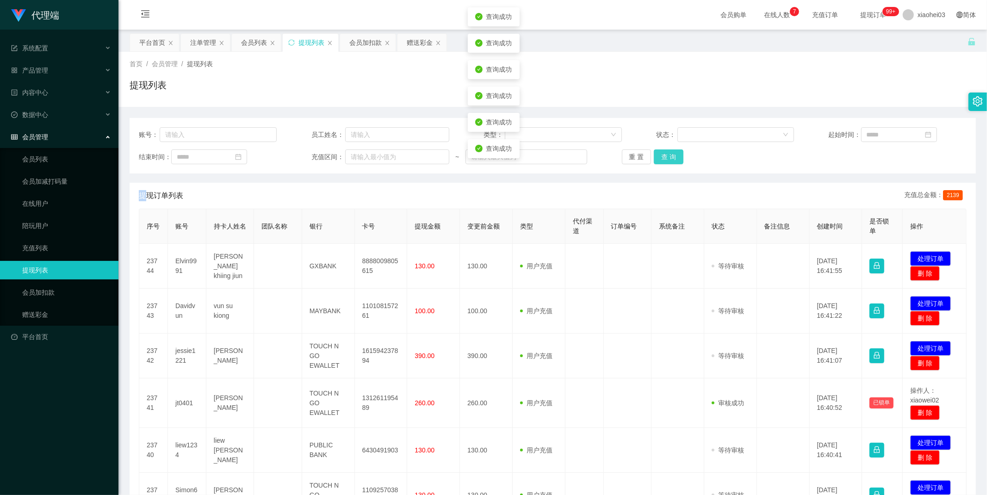
click at [664, 156] on button "查 询" at bounding box center [669, 156] width 30 height 15
click at [675, 155] on button "查 询" at bounding box center [669, 156] width 30 height 15
click at [676, 155] on button "查 询" at bounding box center [669, 156] width 30 height 15
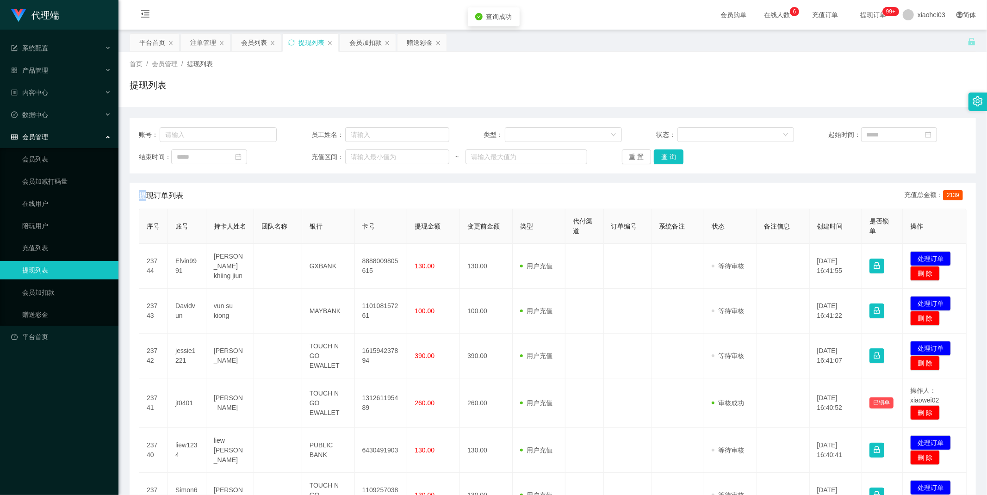
click at [676, 155] on div "重 置 查 询" at bounding box center [691, 156] width 138 height 15
click at [676, 155] on button "查 询" at bounding box center [669, 156] width 30 height 15
click at [676, 155] on div "重 置 查 询" at bounding box center [691, 156] width 138 height 15
click at [676, 155] on button "查 询" at bounding box center [669, 156] width 30 height 15
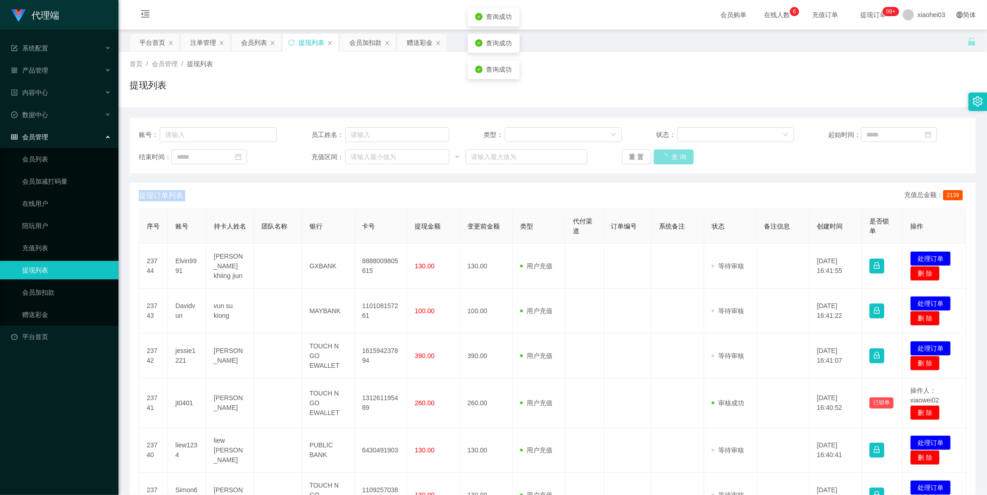
click at [676, 155] on div "重 置 查 询" at bounding box center [691, 156] width 138 height 15
click at [669, 161] on button "查 询" at bounding box center [669, 156] width 30 height 15
click at [669, 161] on div "重 置 查 询" at bounding box center [691, 156] width 138 height 15
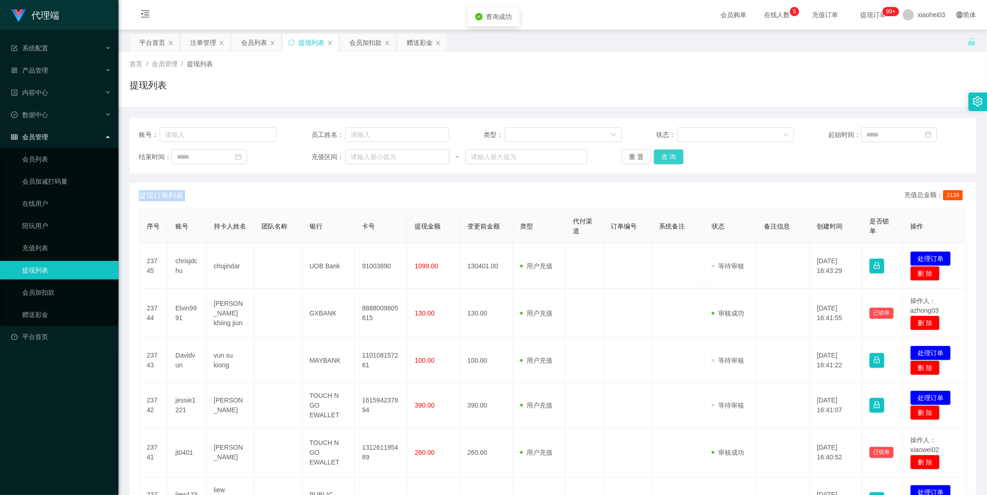
click at [669, 161] on button "查 询" at bounding box center [669, 156] width 30 height 15
click at [669, 161] on div "重 置 查 询" at bounding box center [691, 156] width 138 height 15
click at [665, 156] on button "查 询" at bounding box center [669, 156] width 30 height 15
click at [665, 156] on div "重 置 查 询" at bounding box center [691, 156] width 138 height 15
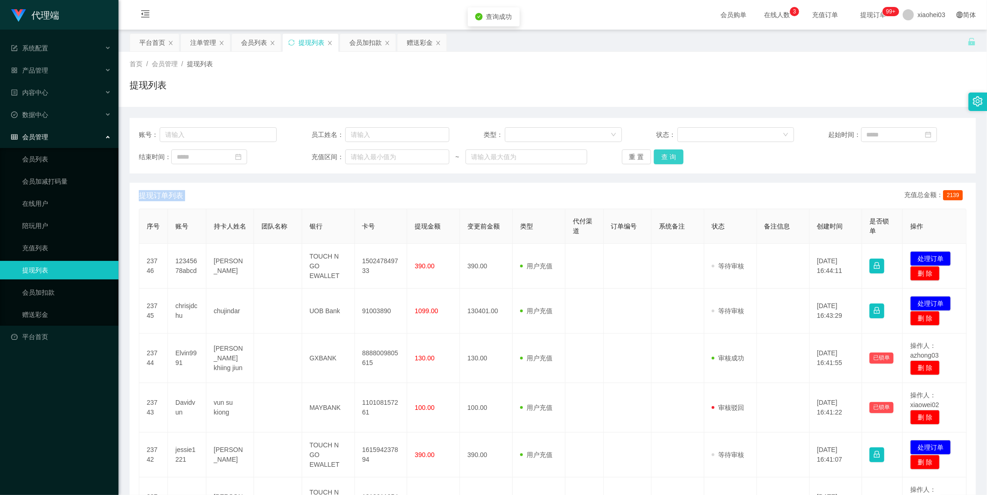
click at [665, 156] on button "查 询" at bounding box center [669, 156] width 30 height 15
click at [665, 156] on div "重 置 查 询" at bounding box center [691, 156] width 138 height 15
click at [665, 156] on button "查 询" at bounding box center [669, 156] width 30 height 15
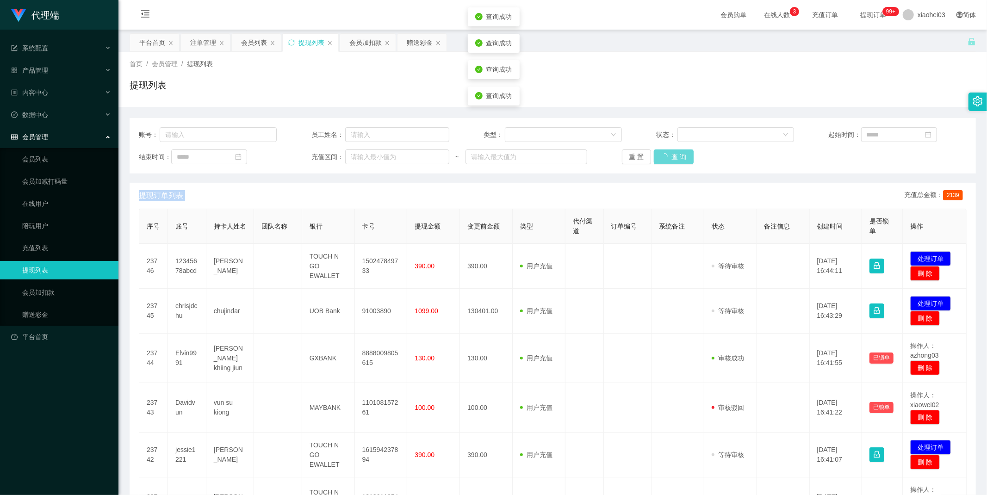
click at [665, 156] on div "重 置 查 询" at bounding box center [691, 156] width 138 height 15
click at [665, 156] on button "查 询" at bounding box center [669, 156] width 30 height 15
click at [665, 156] on div "重 置 查 询" at bounding box center [691, 156] width 138 height 15
click at [665, 156] on button "查 询" at bounding box center [669, 156] width 30 height 15
click at [665, 156] on div "重 置 查 询" at bounding box center [691, 156] width 138 height 15
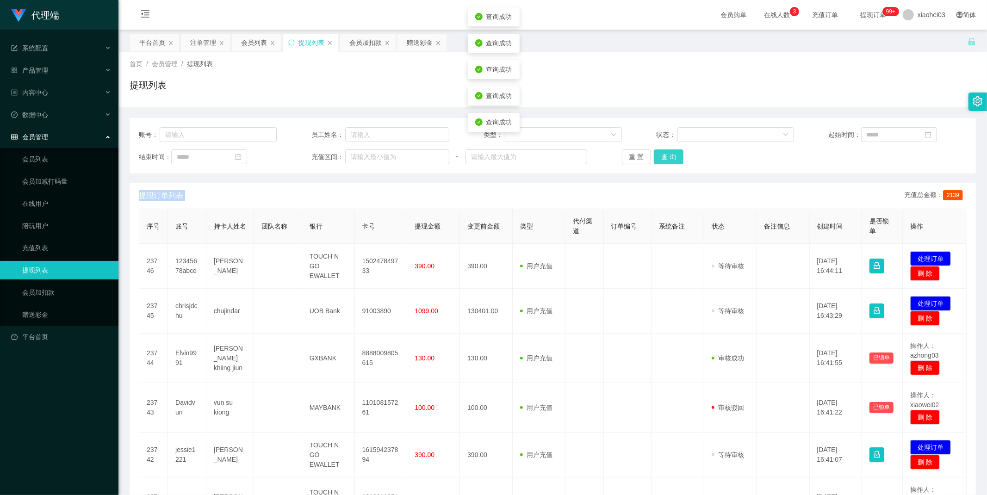
click at [665, 156] on button "查 询" at bounding box center [669, 156] width 30 height 15
click at [665, 156] on div "重 置 查 询" at bounding box center [691, 156] width 138 height 15
click at [665, 156] on button "查 询" at bounding box center [669, 156] width 30 height 15
click at [665, 156] on div "重 置 查 询" at bounding box center [691, 156] width 138 height 15
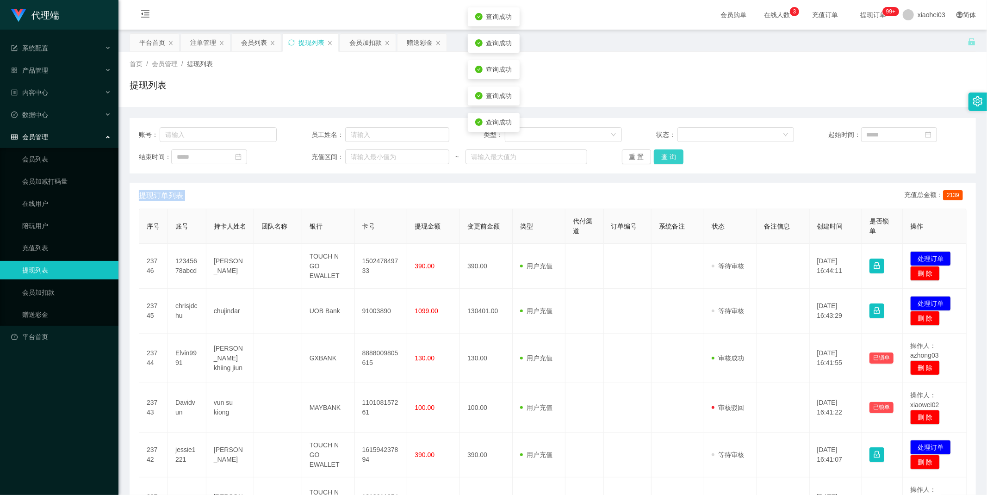
click at [665, 156] on button "查 询" at bounding box center [669, 156] width 30 height 15
click at [665, 156] on div "重 置 查 询" at bounding box center [691, 156] width 138 height 15
click at [665, 156] on button "查 询" at bounding box center [669, 156] width 30 height 15
click at [665, 156] on div "重 置 查 询" at bounding box center [691, 156] width 138 height 15
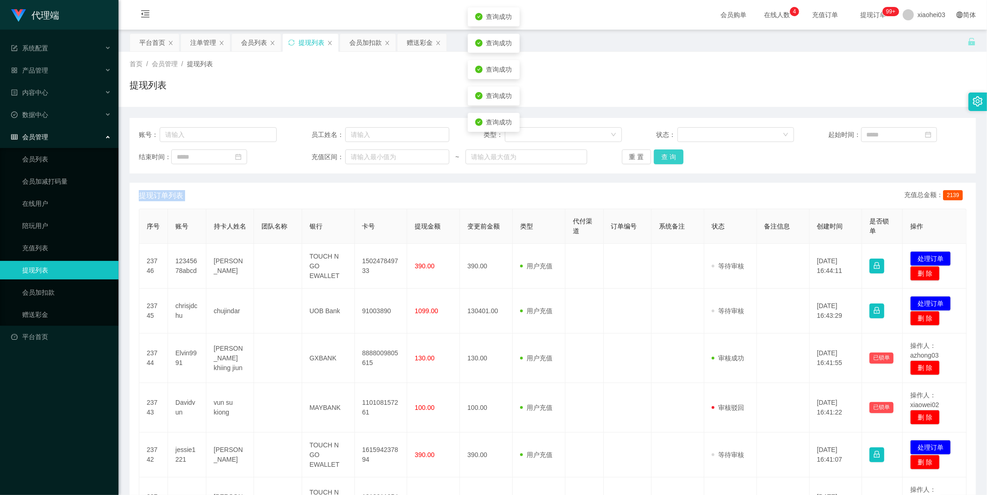
click at [665, 156] on button "查 询" at bounding box center [669, 156] width 30 height 15
click at [665, 156] on div "重 置 查 询" at bounding box center [691, 156] width 138 height 15
click at [665, 156] on button "查 询" at bounding box center [669, 156] width 30 height 15
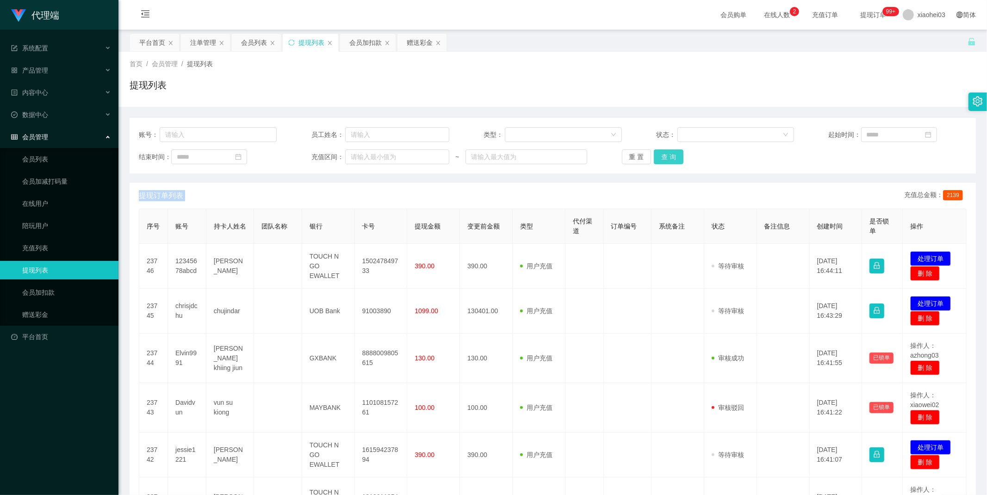
click at [658, 158] on button "查 询" at bounding box center [669, 156] width 30 height 15
click at [658, 158] on div "重 置 查 询" at bounding box center [691, 156] width 138 height 15
click at [658, 158] on button "查 询" at bounding box center [669, 156] width 30 height 15
click at [676, 155] on button "查 询" at bounding box center [669, 156] width 30 height 15
click at [676, 155] on div "重 置 查 询" at bounding box center [691, 156] width 138 height 15
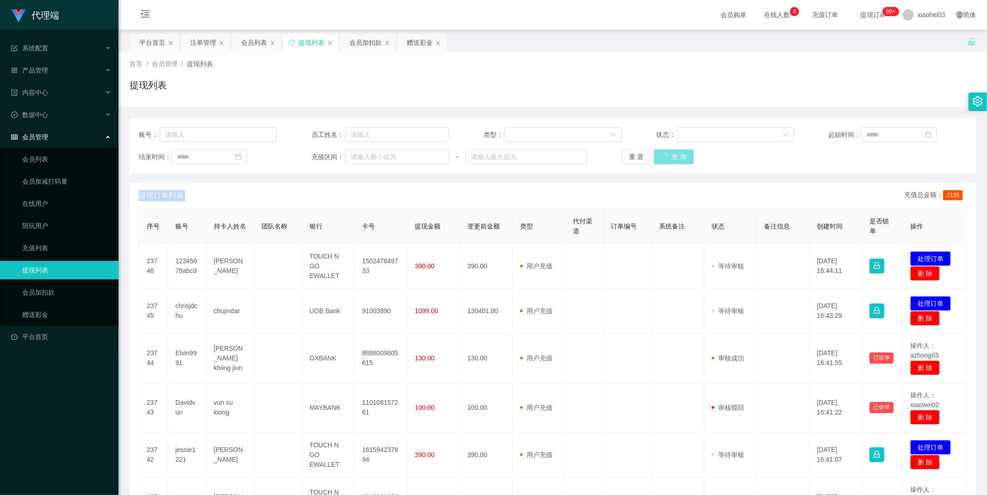
click at [676, 155] on button "查 询" at bounding box center [674, 156] width 40 height 15
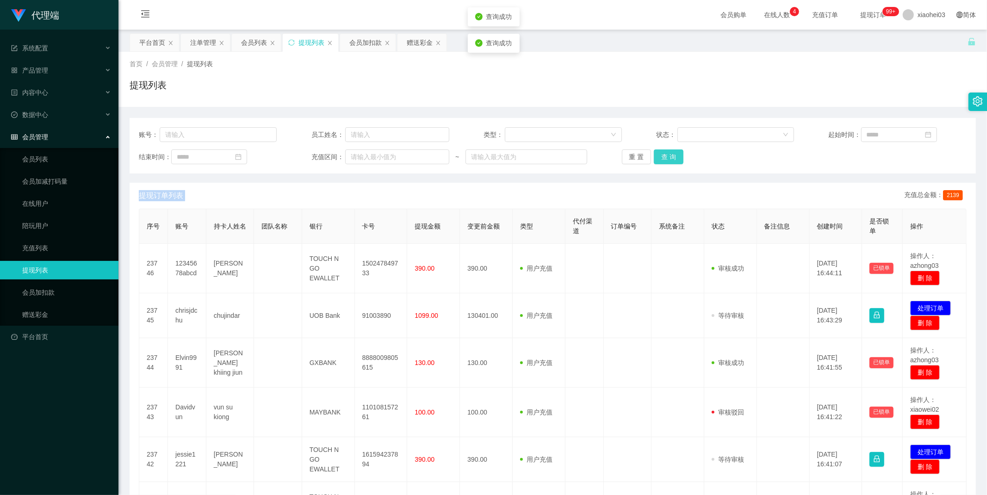
click at [676, 155] on button "查 询" at bounding box center [669, 156] width 30 height 15
click at [676, 155] on div "重 置 查 询" at bounding box center [691, 156] width 138 height 15
click at [676, 155] on button "查 询" at bounding box center [674, 156] width 40 height 15
click at [676, 155] on div "重 置 查 询" at bounding box center [691, 156] width 138 height 15
click at [676, 155] on button "查 询" at bounding box center [669, 156] width 30 height 15
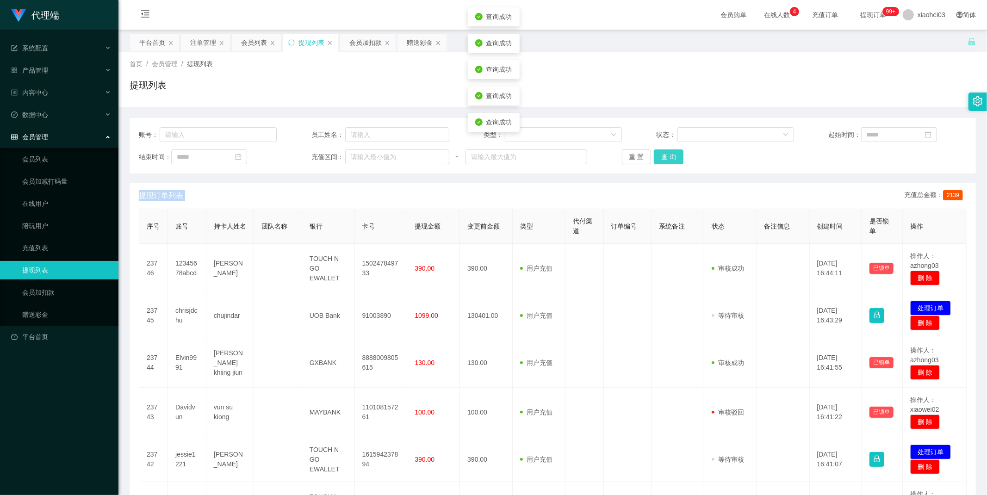
click at [676, 155] on button "查 询" at bounding box center [669, 156] width 30 height 15
click at [671, 158] on button "查 询" at bounding box center [669, 156] width 30 height 15
click at [671, 158] on div "重 置 查 询" at bounding box center [691, 156] width 138 height 15
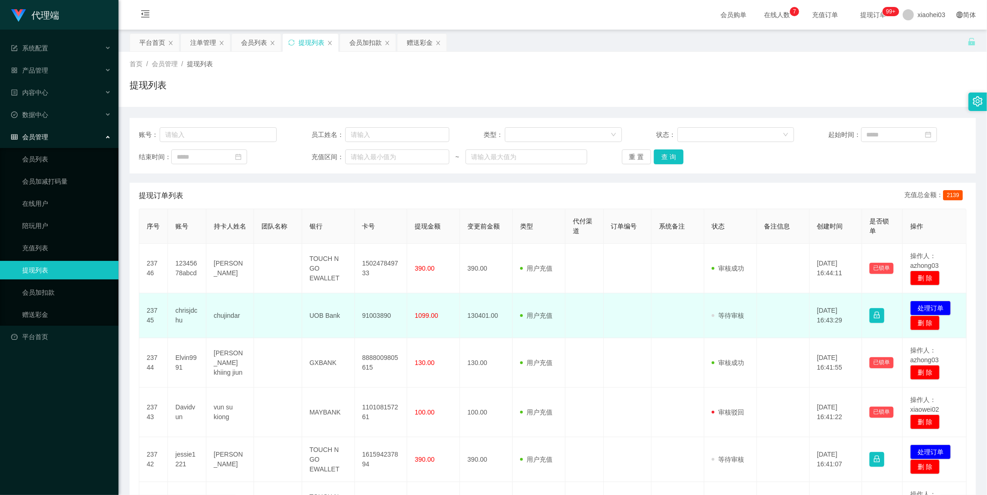
click at [428, 312] on span "1099.00" at bounding box center [427, 315] width 24 height 7
click at [409, 316] on td "1099.00" at bounding box center [433, 315] width 53 height 45
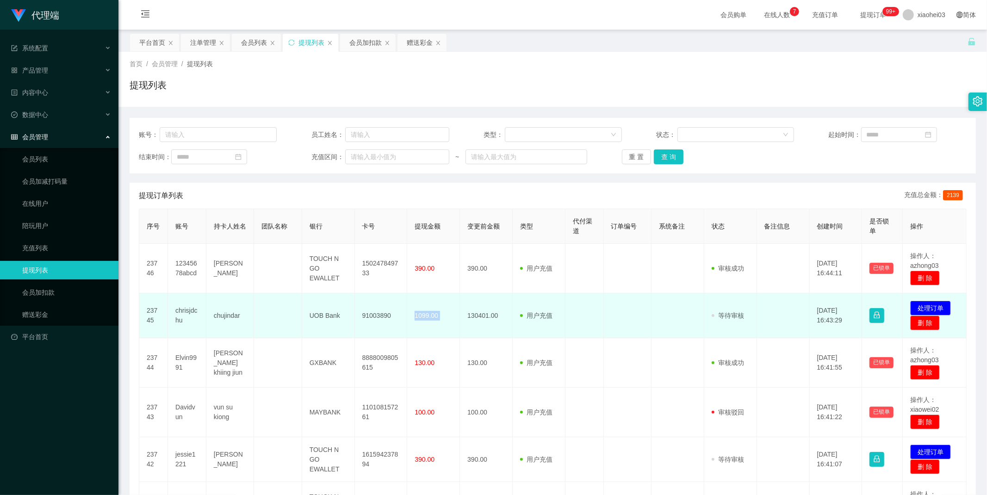
click at [418, 314] on span "1099.00" at bounding box center [427, 315] width 24 height 7
click at [426, 316] on span "1099.00" at bounding box center [427, 315] width 24 height 7
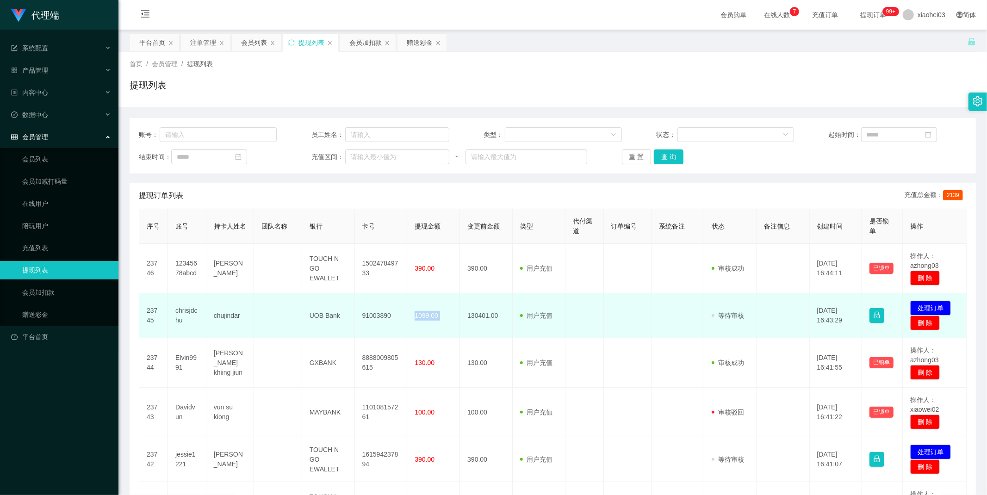
click at [426, 316] on span "1099.00" at bounding box center [427, 315] width 24 height 7
click at [429, 316] on span "1099.00" at bounding box center [427, 315] width 24 height 7
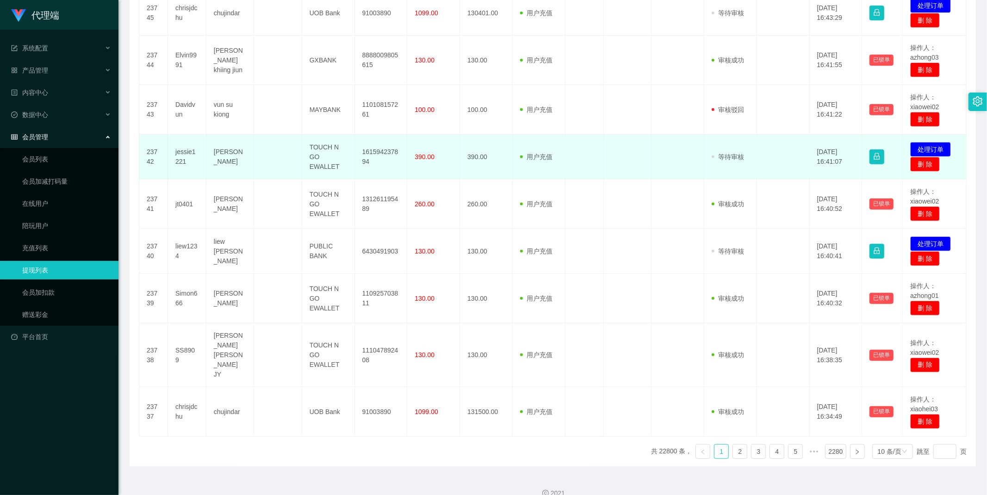
scroll to position [251, 0]
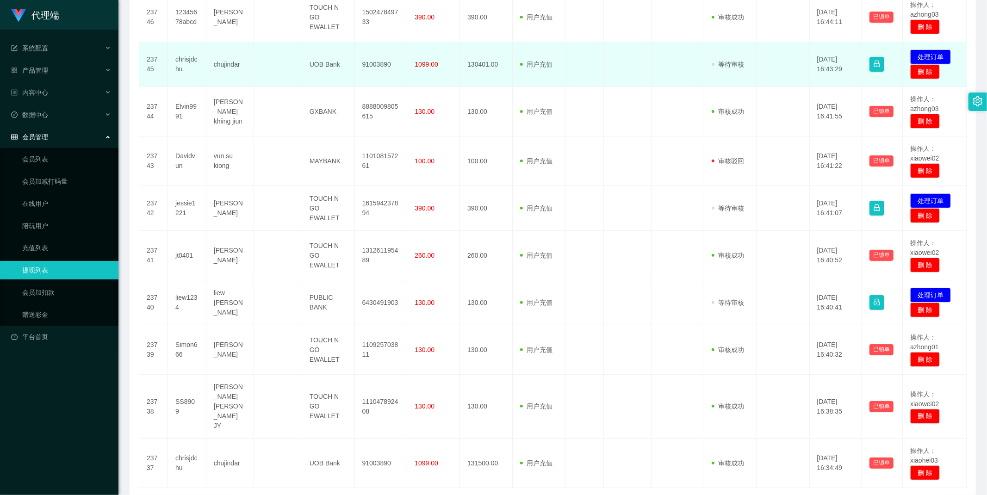
click at [422, 64] on span "1099.00" at bounding box center [427, 64] width 24 height 7
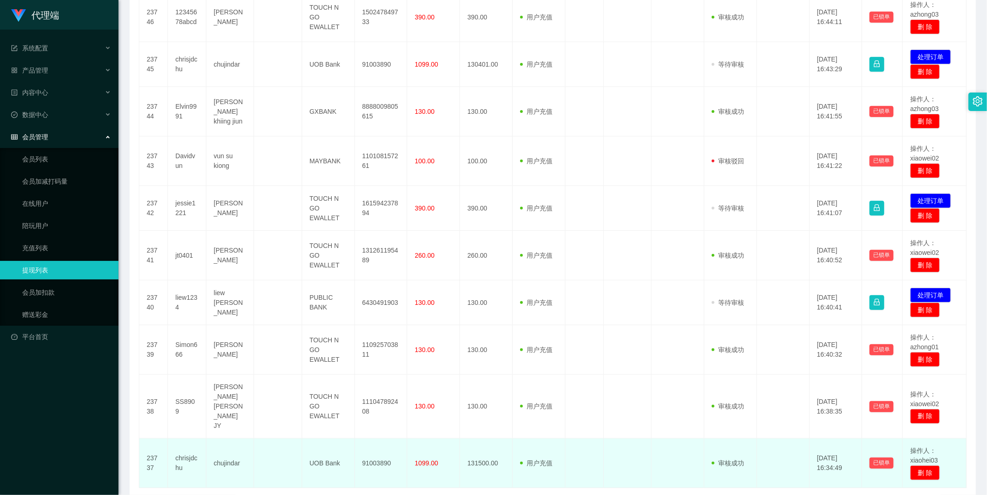
click at [427, 460] on span "1099.00" at bounding box center [427, 463] width 24 height 7
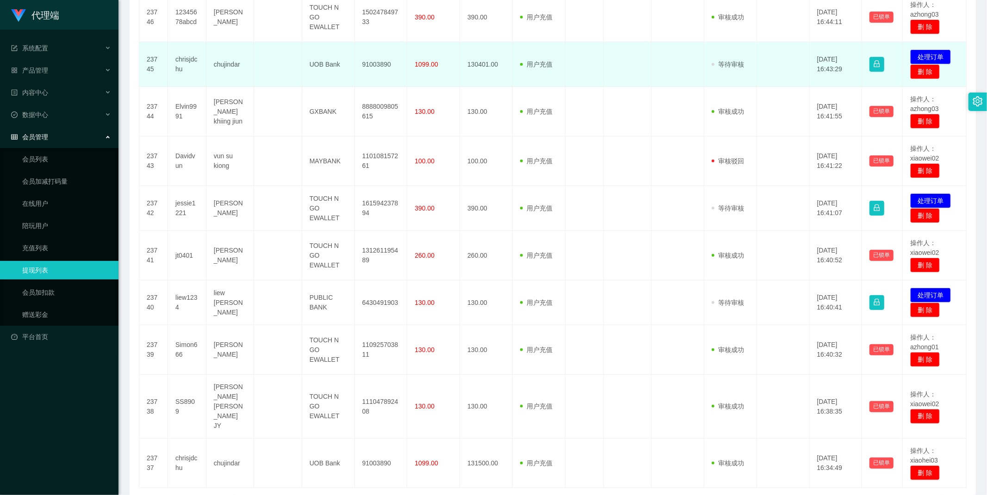
click at [421, 67] on span "1099.00" at bounding box center [427, 64] width 24 height 7
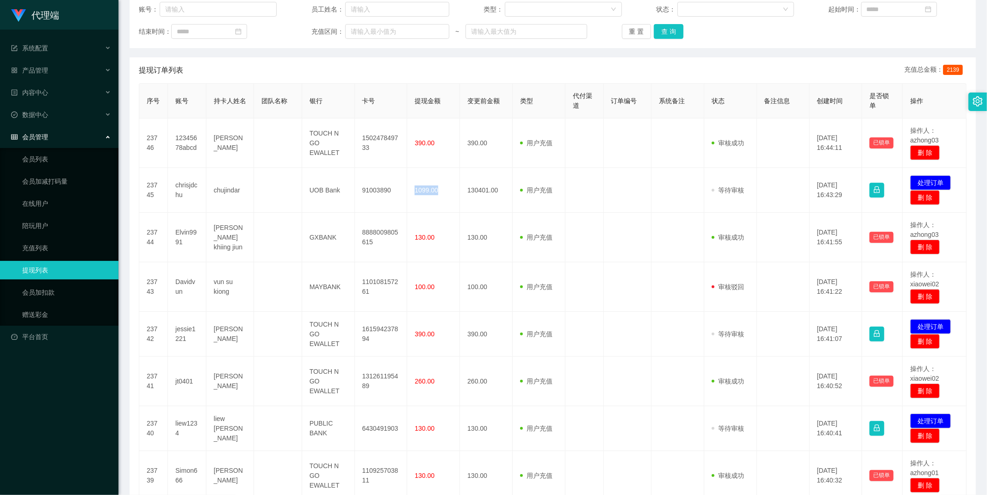
scroll to position [0, 0]
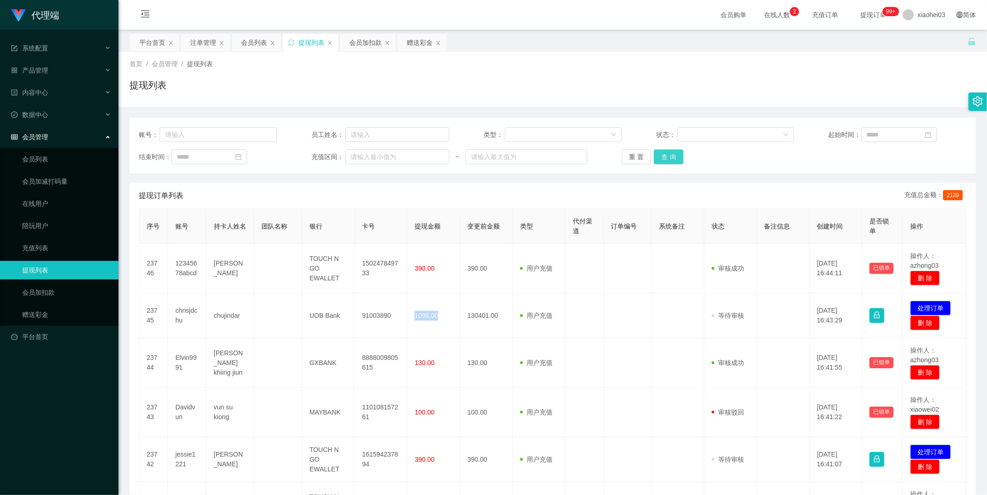
click at [665, 156] on button "查 询" at bounding box center [669, 156] width 30 height 15
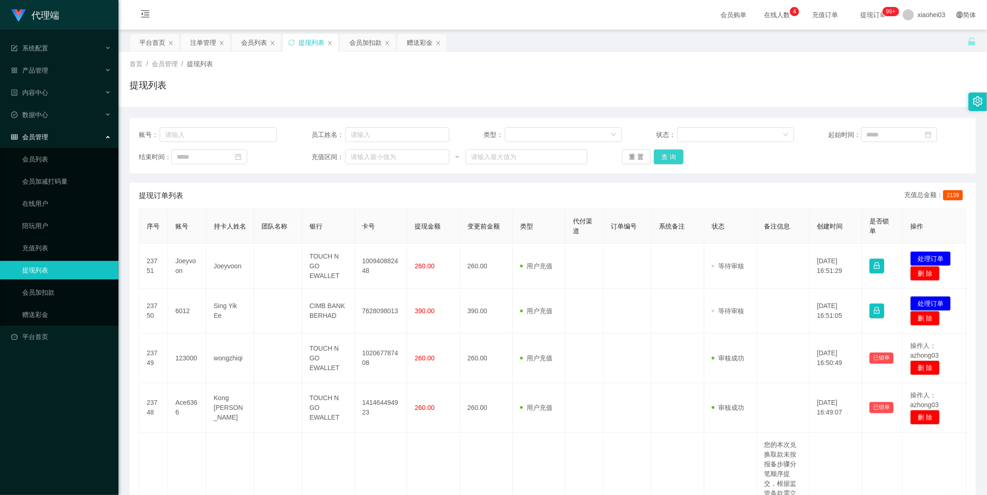
click at [675, 162] on button "查 询" at bounding box center [669, 156] width 30 height 15
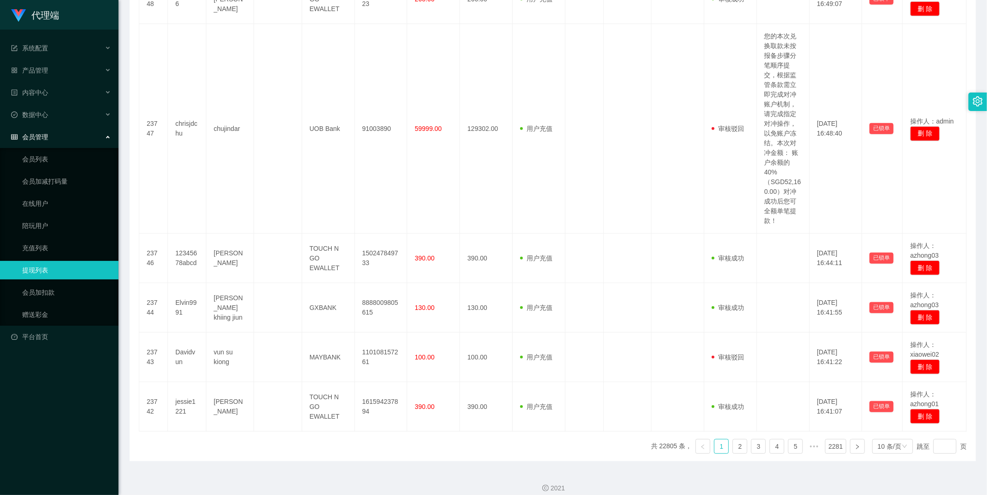
scroll to position [472, 0]
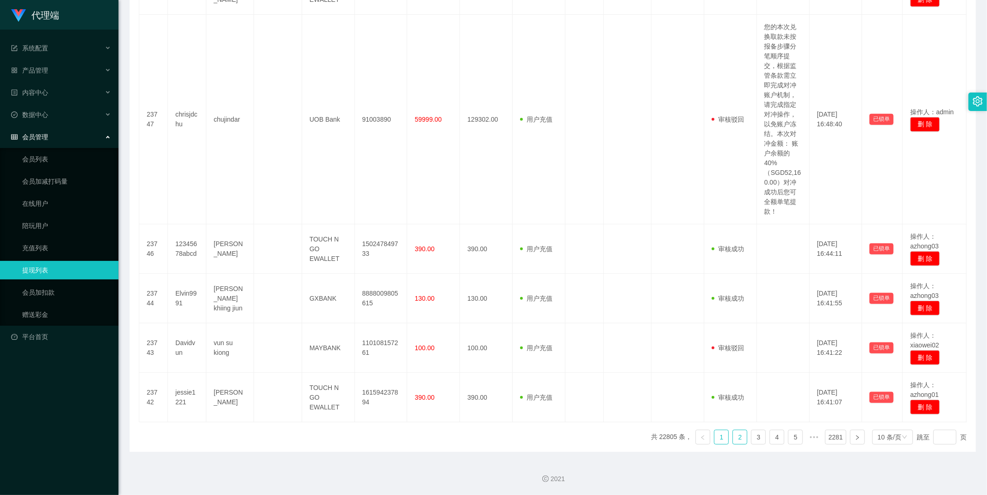
click at [736, 434] on link "2" at bounding box center [740, 437] width 14 height 14
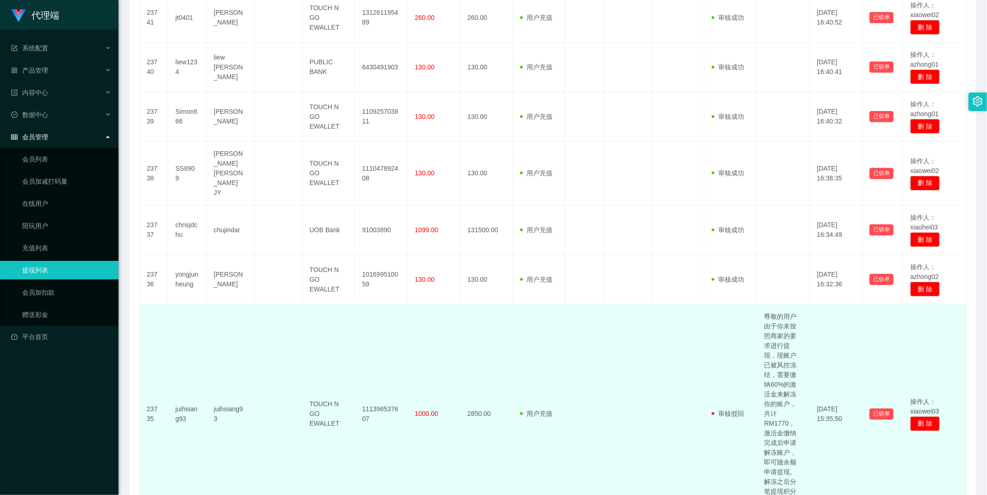
scroll to position [257, 0]
